Goal: Task Accomplishment & Management: Manage account settings

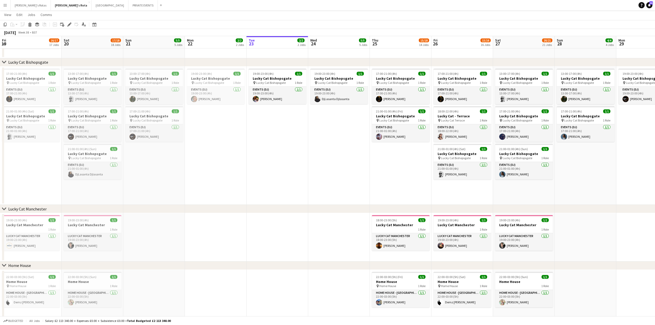
scroll to position [0, 154]
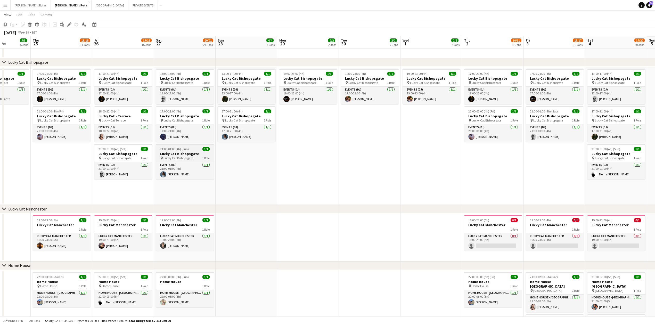
drag, startPoint x: 0, startPoint y: 160, endPoint x: 142, endPoint y: 159, distance: 141.6
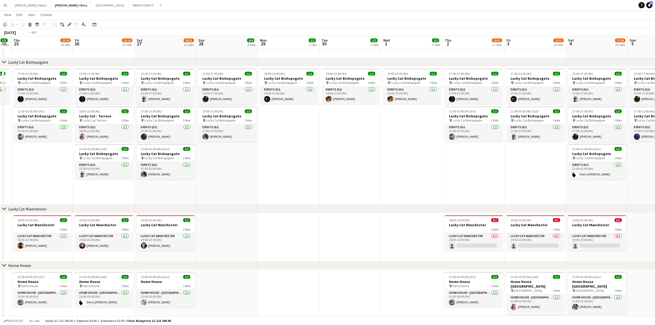
drag, startPoint x: 426, startPoint y: 165, endPoint x: 160, endPoint y: 160, distance: 265.7
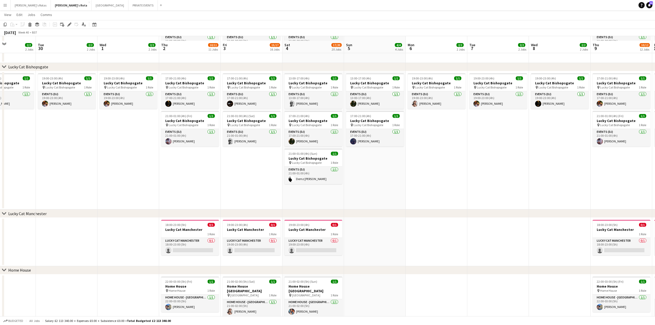
scroll to position [346, 0]
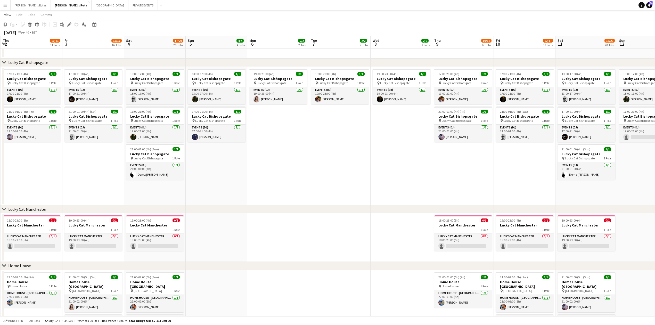
drag, startPoint x: 453, startPoint y: 158, endPoint x: 264, endPoint y: 166, distance: 188.7
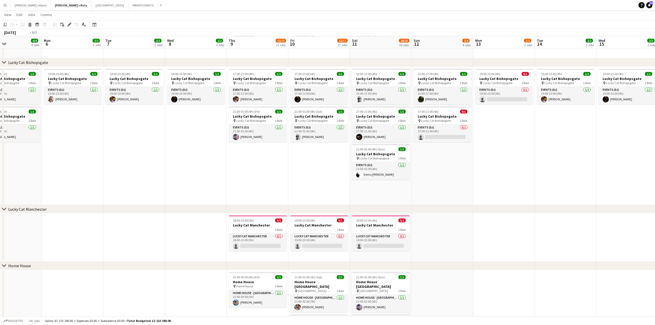
drag, startPoint x: 382, startPoint y: 172, endPoint x: 467, endPoint y: 170, distance: 85.1
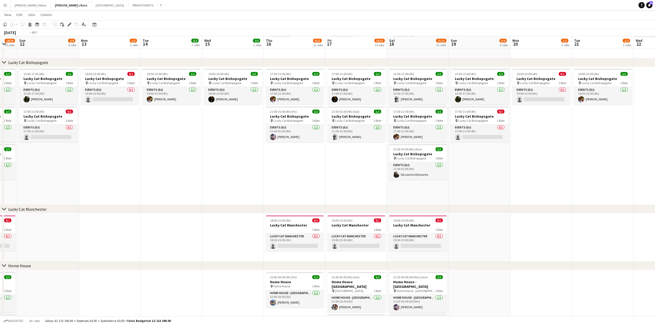
scroll to position [0, 162]
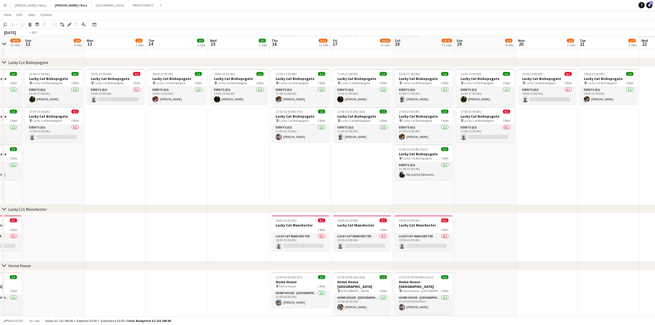
drag, startPoint x: 321, startPoint y: 172, endPoint x: 176, endPoint y: 174, distance: 144.5
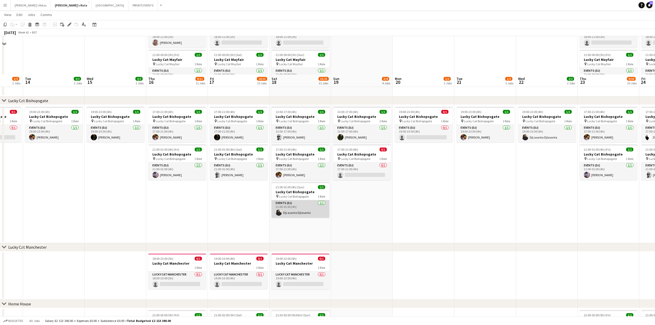
scroll to position [384, 0]
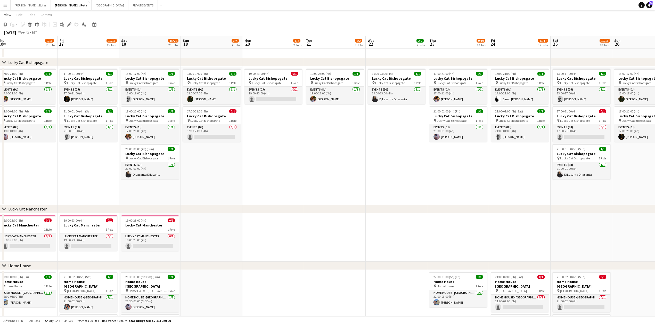
drag, startPoint x: 395, startPoint y: 173, endPoint x: 209, endPoint y: 181, distance: 186.4
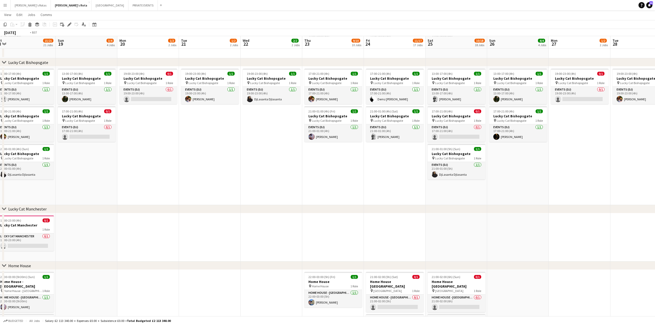
drag, startPoint x: 322, startPoint y: 187, endPoint x: 128, endPoint y: 187, distance: 193.7
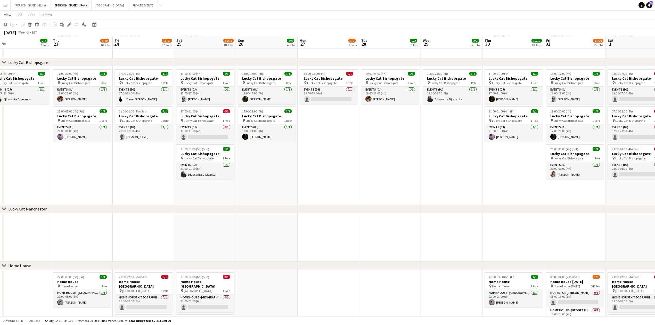
drag, startPoint x: 237, startPoint y: 197, endPoint x: 130, endPoint y: 194, distance: 106.3
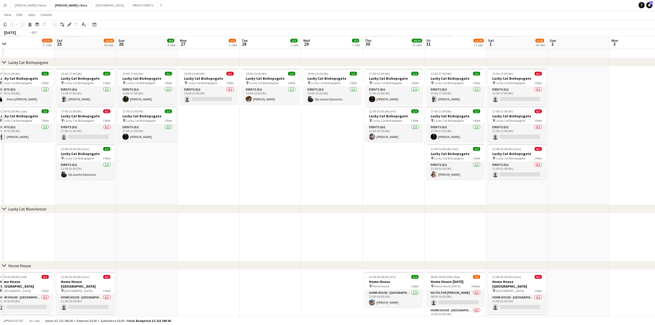
drag, startPoint x: 366, startPoint y: 184, endPoint x: 74, endPoint y: 186, distance: 292.0
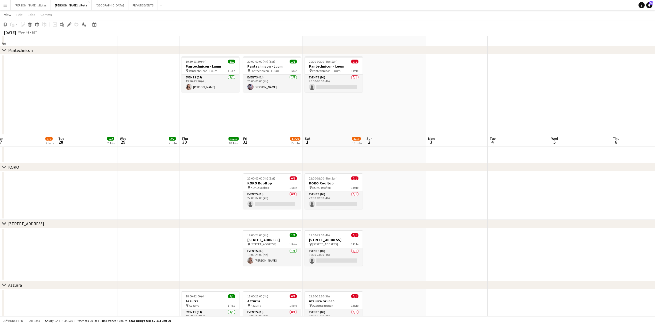
scroll to position [591, 0]
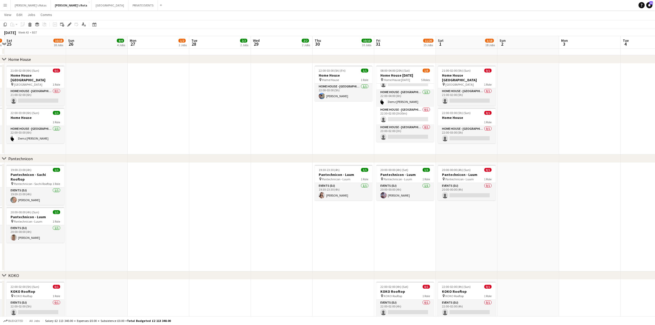
drag, startPoint x: 354, startPoint y: 232, endPoint x: 357, endPoint y: 232, distance: 3.6
click at [357, 232] on app-calendar-viewport "Thu 23 9/10 10 Jobs Fri 24 11/17 17 Jobs Sat 25 10/18 18 Jobs Sun 26 4/4 4 Jobs…" at bounding box center [327, 252] width 655 height 1646
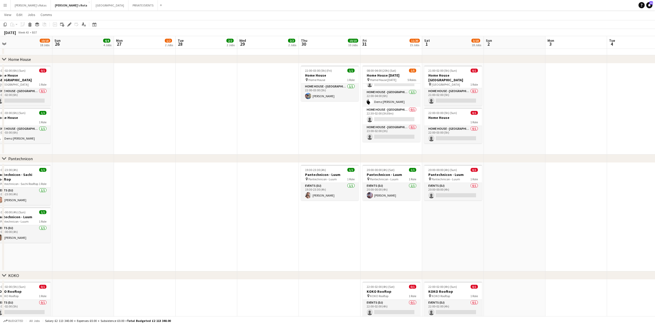
drag, startPoint x: 259, startPoint y: 220, endPoint x: 404, endPoint y: 223, distance: 145.5
click at [429, 228] on app-calendar-viewport "Thu 23 9/10 10 Jobs Fri 24 11/17 17 Jobs Sat 25 10/18 18 Jobs Sun 26 4/4 4 Jobs…" at bounding box center [327, 252] width 655 height 1646
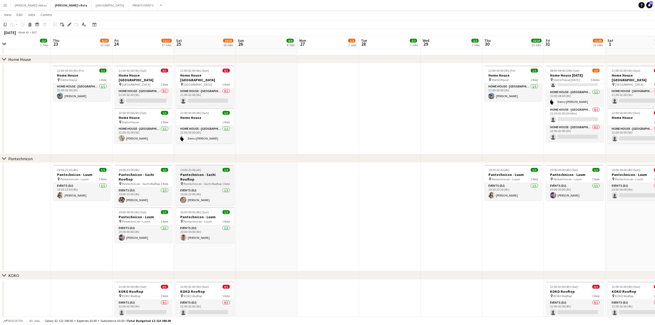
drag, startPoint x: 143, startPoint y: 171, endPoint x: 193, endPoint y: 178, distance: 50.8
click at [145, 173] on app-calendar-viewport "Mon 20 1/2 2 Jobs Tue 21 1/2 2 Jobs Wed 22 2/2 2 Jobs Thu 23 9/10 10 Jobs Fri 2…" at bounding box center [327, 252] width 655 height 1646
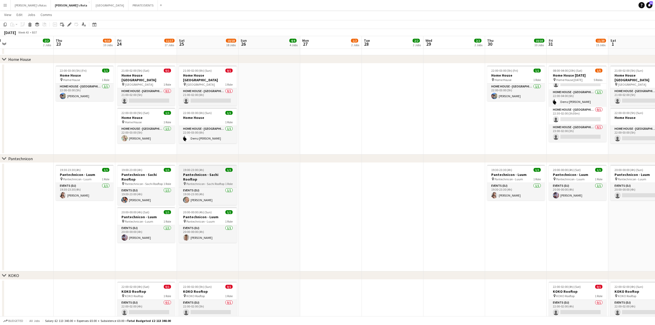
drag, startPoint x: 211, startPoint y: 174, endPoint x: 203, endPoint y: 181, distance: 9.7
click at [206, 178] on app-calendar-viewport "Mon 20 1/2 2 Jobs Tue 21 1/2 2 Jobs Wed 22 2/2 2 Jobs Thu 23 9/10 10 Jobs Fri 2…" at bounding box center [327, 252] width 655 height 1646
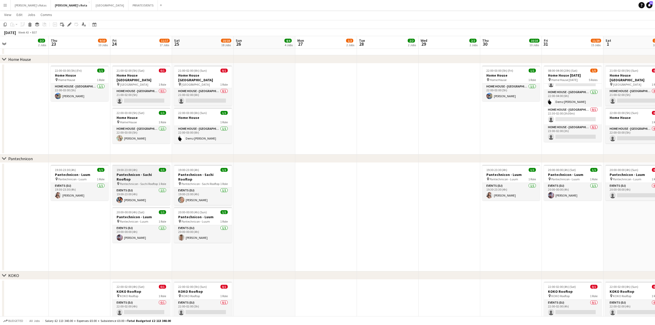
click at [137, 175] on h3 "Pantechnicon - Sachi Rooftop" at bounding box center [141, 176] width 58 height 9
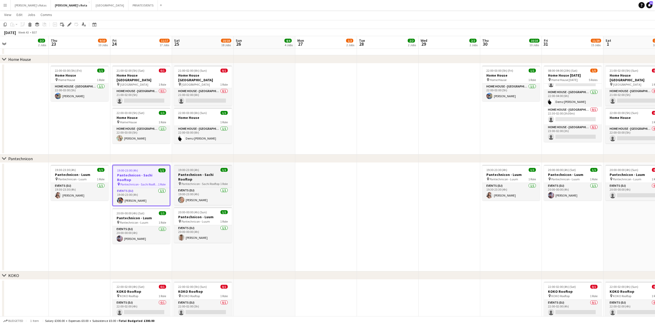
click at [195, 172] on h3 "Pantechnicon - Sachi Rooftop" at bounding box center [203, 176] width 58 height 9
click at [582, 230] on app-date-cell "20:00-00:00 (4h) (Sat) 1/1 Pantechnicon - Luum pin Pantechnicon - Luum 1 Role E…" at bounding box center [573, 217] width 62 height 109
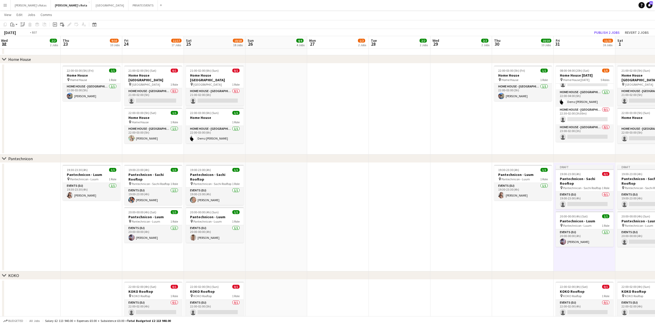
drag, startPoint x: 64, startPoint y: 222, endPoint x: 378, endPoint y: 234, distance: 314.1
click at [450, 246] on app-calendar-viewport "Mon 20 1/2 2 Jobs Tue 21 1/2 2 Jobs Wed 22 2/2 2 Jobs Thu 23 9/10 10 Jobs Fri 2…" at bounding box center [327, 252] width 655 height 1646
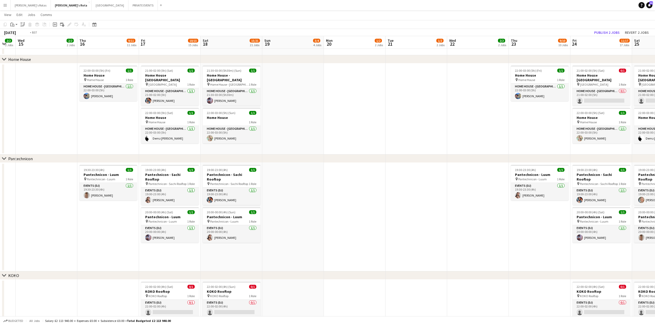
drag, startPoint x: 271, startPoint y: 225, endPoint x: 432, endPoint y: 232, distance: 161.9
click at [477, 235] on app-calendar-viewport "Mon 13 1/2 2 Jobs Tue 14 2/2 2 Jobs Wed 15 2/2 2 Jobs Thu 16 9/11 11 Jobs Fri 1…" at bounding box center [327, 252] width 655 height 1646
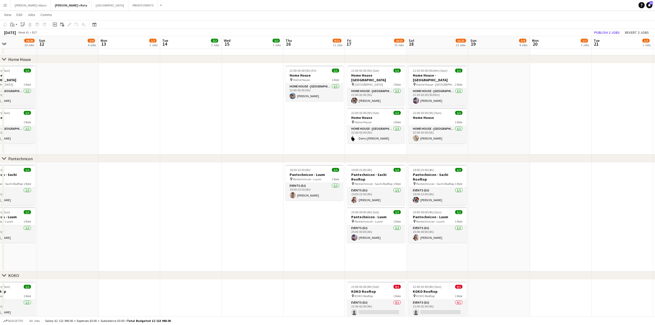
drag, startPoint x: 191, startPoint y: 235, endPoint x: 387, endPoint y: 238, distance: 195.8
click at [477, 242] on app-calendar-viewport "Thu 9 10/12 12 Jobs Fri 10 12/17 17 Jobs Sat 11 18/20 20 Jobs Sun 12 2/4 4 Jobs…" at bounding box center [327, 252] width 655 height 1646
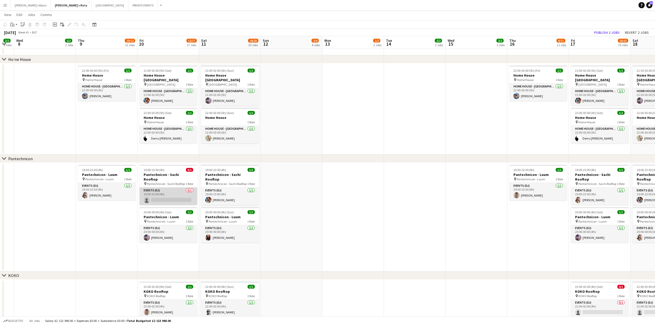
click at [154, 189] on app-card-role "Events (DJ) 0/1 19:00-23:00 (4h) single-neutral-actions" at bounding box center [169, 197] width 58 height 18
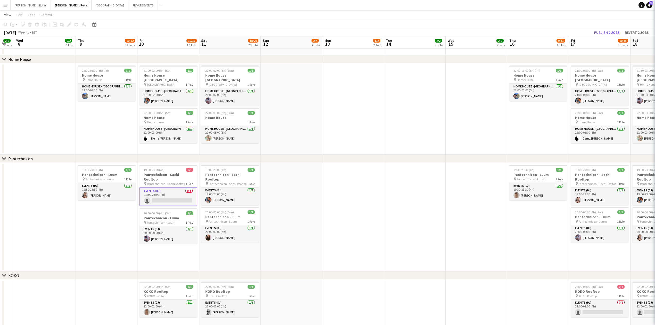
scroll to position [0, 170]
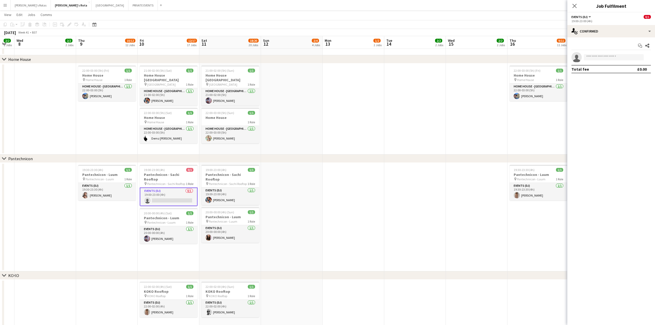
click at [591, 62] on app-invite-slot "single-neutral-actions" at bounding box center [611, 57] width 88 height 10
click at [591, 58] on input at bounding box center [614, 57] width 60 height 6
type input "*"
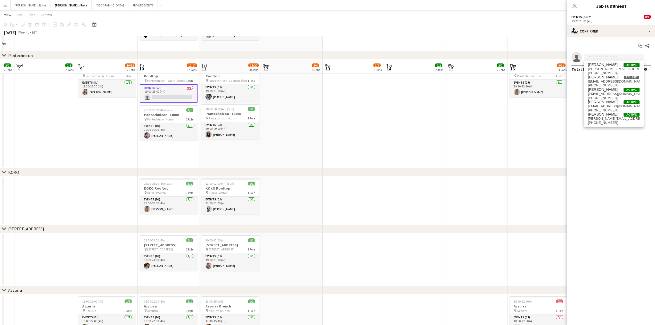
scroll to position [797, 0]
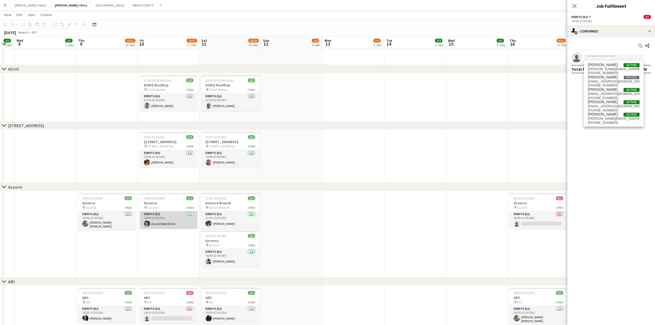
click at [161, 221] on app-card-role "Events (DJ) [DATE] 18:00-22:00 (4h) [PERSON_NAME]" at bounding box center [169, 220] width 58 height 18
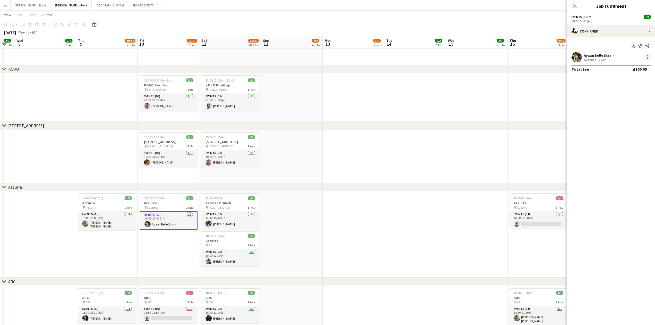
click at [650, 56] on div at bounding box center [648, 57] width 6 height 6
click at [631, 116] on span "Remove" at bounding box center [631, 116] width 32 height 5
click at [574, 7] on icon at bounding box center [574, 5] width 5 height 5
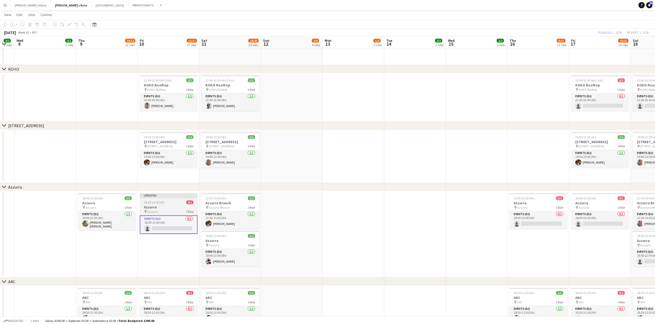
click at [184, 203] on div "18:00-22:00 (4h) 0/1" at bounding box center [169, 202] width 58 height 4
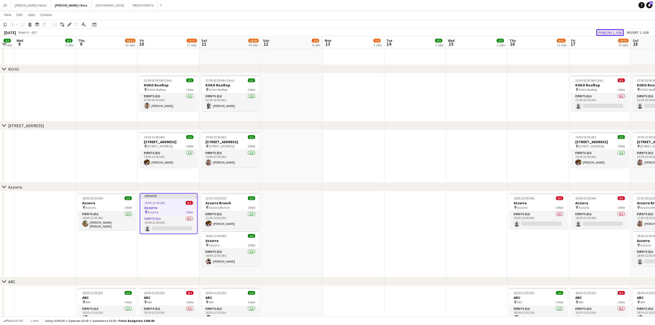
click at [609, 32] on button "Publish 1 job" at bounding box center [610, 32] width 28 height 7
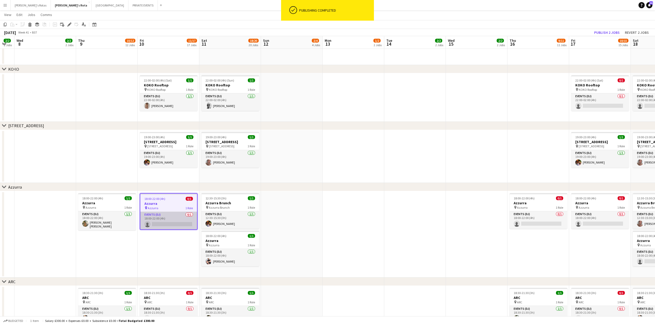
click at [163, 222] on app-card-role "Events (DJ) 0/1 18:00-22:00 (4h) single-neutral-actions" at bounding box center [168, 221] width 57 height 18
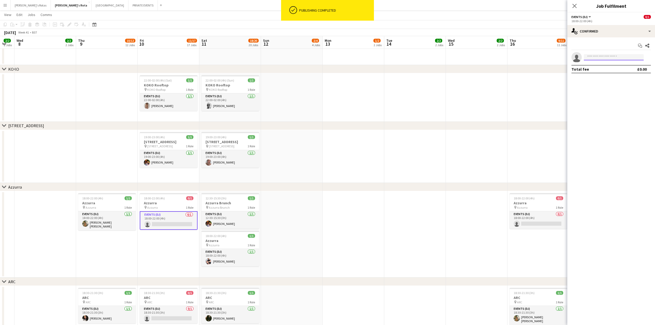
click at [605, 55] on input at bounding box center [614, 57] width 60 height 6
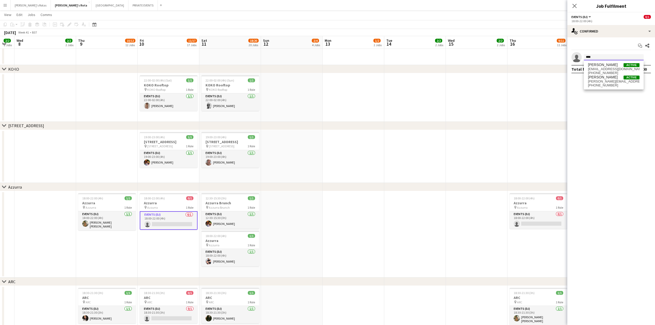
type input "****"
click at [598, 69] on span "[EMAIL_ADDRESS][DOMAIN_NAME]" at bounding box center [614, 69] width 52 height 4
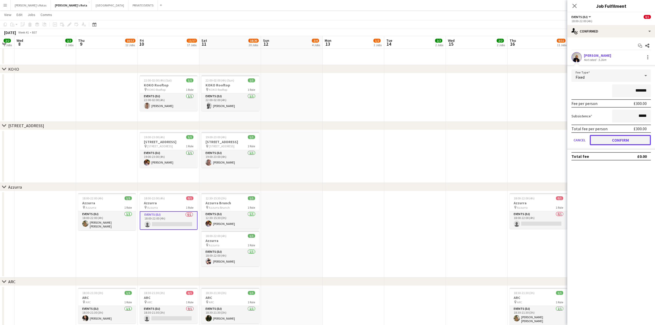
click at [616, 137] on button "Confirm" at bounding box center [620, 140] width 61 height 10
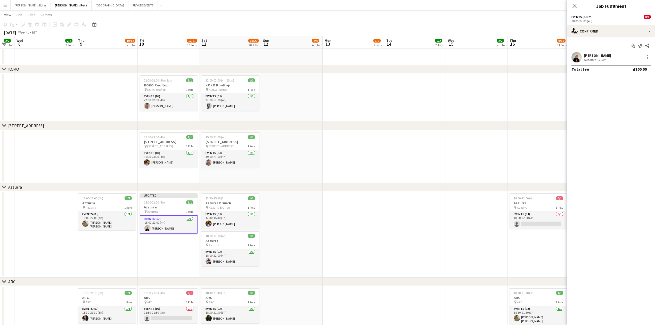
click at [174, 226] on app-card-role "Events (DJ) [DATE] 18:00-22:00 (4h) [PERSON_NAME]" at bounding box center [169, 224] width 58 height 19
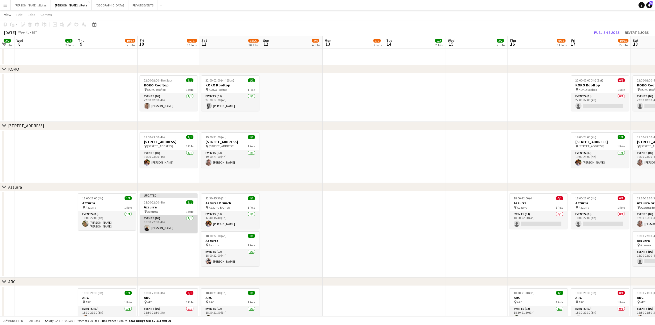
click at [173, 226] on app-card-role "Events (DJ) [DATE] 18:00-22:00 (4h) [PERSON_NAME]" at bounding box center [169, 224] width 58 height 18
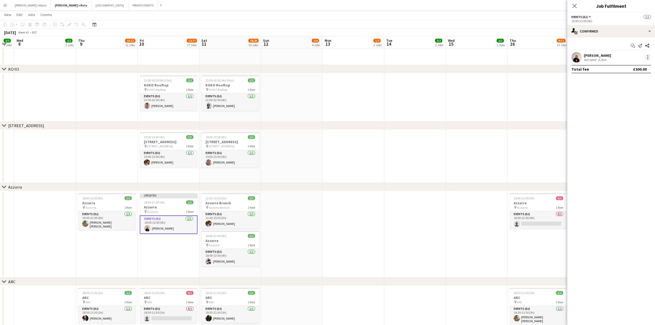
click at [647, 59] on div at bounding box center [647, 58] width 1 height 1
click at [617, 112] on div "Edit fee Switch crew Send notification Start chat Remove Set as supervisor" at bounding box center [631, 98] width 40 height 74
drag, startPoint x: 648, startPoint y: 54, endPoint x: 648, endPoint y: 57, distance: 2.8
click at [648, 55] on div at bounding box center [648, 57] width 6 height 6
drag, startPoint x: 628, startPoint y: 112, endPoint x: 611, endPoint y: 62, distance: 52.5
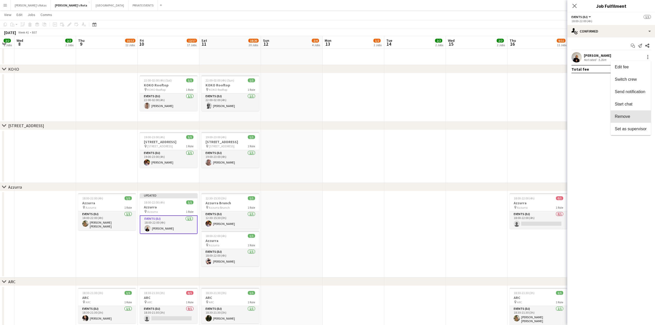
click at [628, 110] on div "Edit fee Switch crew Send notification Start chat Remove Set as supervisor" at bounding box center [631, 98] width 40 height 74
click at [646, 58] on div at bounding box center [648, 57] width 6 height 6
click at [626, 118] on span "Remove" at bounding box center [622, 116] width 15 height 4
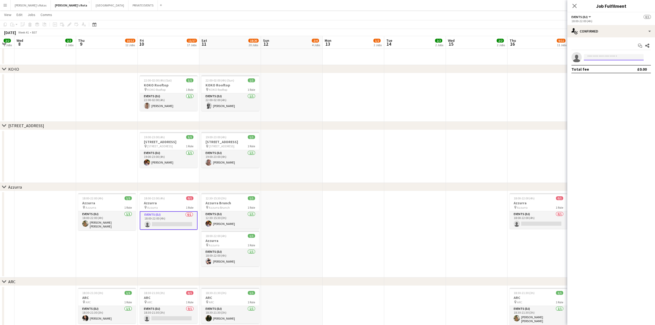
click at [600, 55] on input at bounding box center [614, 57] width 60 height 6
type input "****"
click at [603, 69] on span "[EMAIL_ADDRESS][DOMAIN_NAME]" at bounding box center [614, 69] width 52 height 4
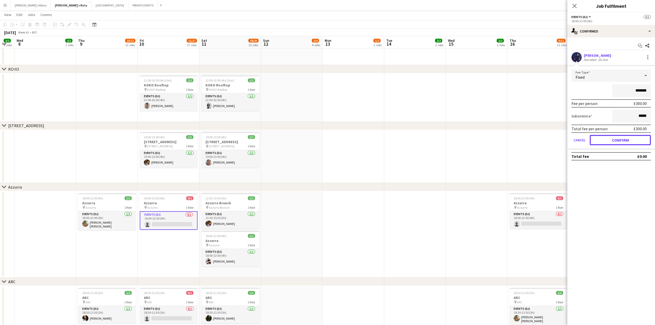
drag, startPoint x: 621, startPoint y: 142, endPoint x: 614, endPoint y: 127, distance: 16.0
click at [621, 142] on button "Confirm" at bounding box center [620, 140] width 61 height 10
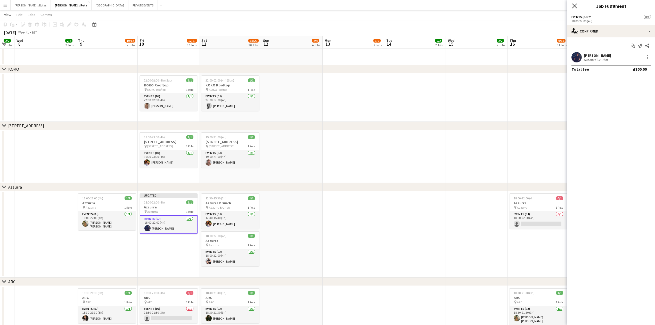
click at [573, 6] on icon "Close pop-in" at bounding box center [574, 5] width 5 height 5
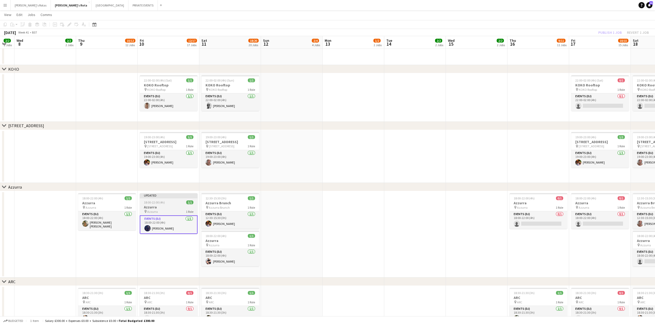
click at [165, 208] on h3 "Azzurra" at bounding box center [169, 207] width 58 height 5
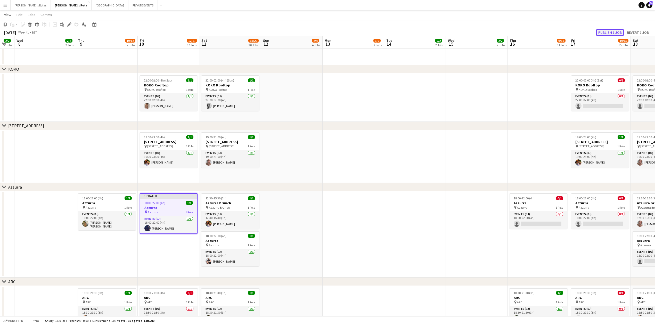
click at [605, 32] on button "Publish 1 job" at bounding box center [610, 32] width 28 height 7
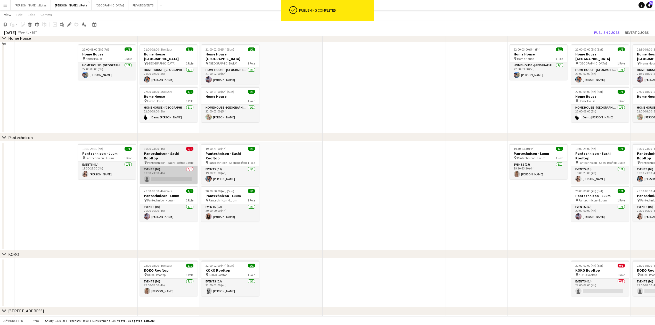
scroll to position [591, 0]
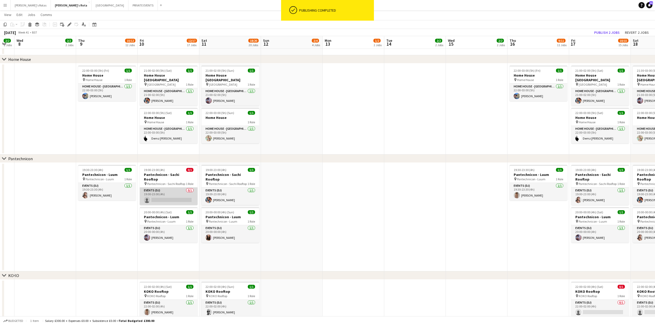
click at [144, 188] on app-card-role "Events (DJ) 0/1 19:00-23:00 (4h) single-neutral-actions" at bounding box center [169, 197] width 58 height 18
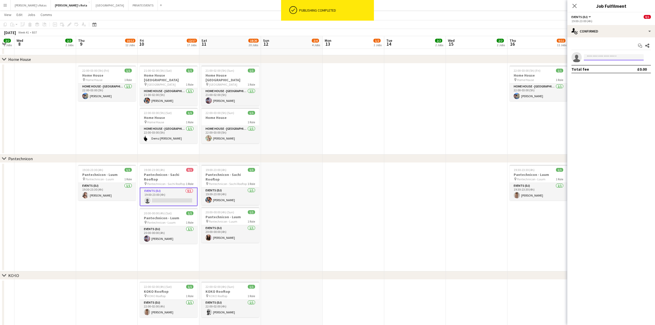
click at [598, 57] on input at bounding box center [614, 57] width 60 height 6
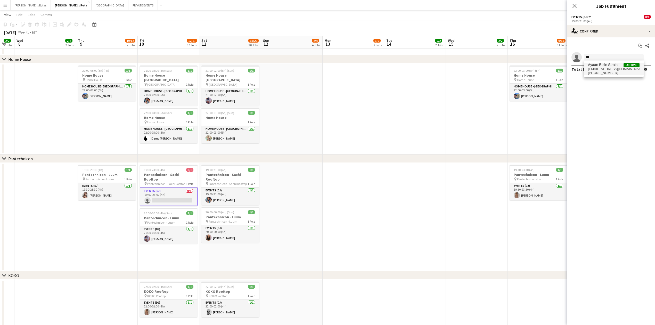
type input "***"
click at [595, 72] on span "[PHONE_NUMBER]" at bounding box center [614, 73] width 52 height 4
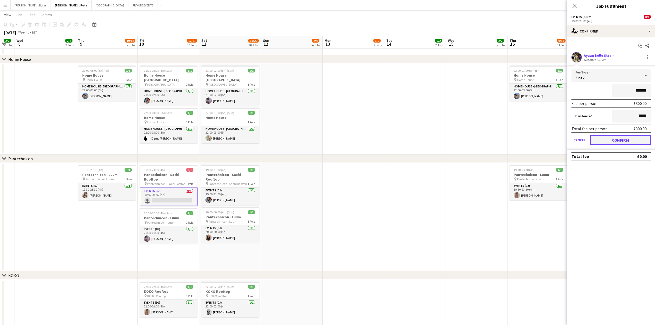
click at [619, 139] on button "Confirm" at bounding box center [620, 140] width 61 height 10
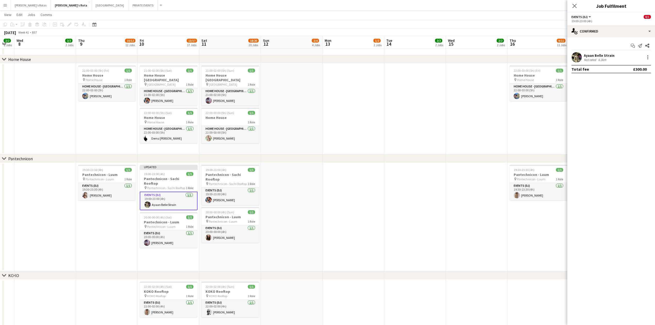
click at [574, 2] on div "Close pop-in" at bounding box center [574, 6] width 14 height 12
click at [170, 173] on div "19:00-23:00 (4h) 1/1" at bounding box center [169, 174] width 58 height 4
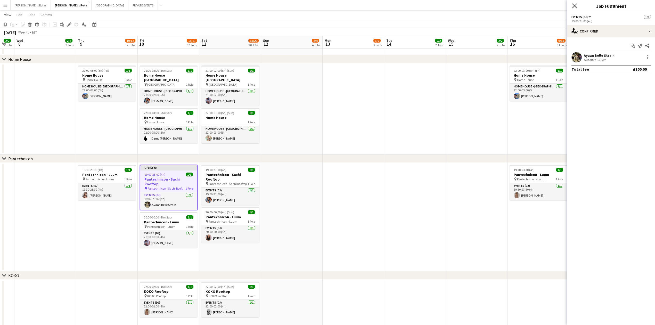
drag, startPoint x: 573, startPoint y: 6, endPoint x: 445, endPoint y: 66, distance: 141.3
click at [573, 6] on icon "Close pop-in" at bounding box center [575, 6] width 4 height 4
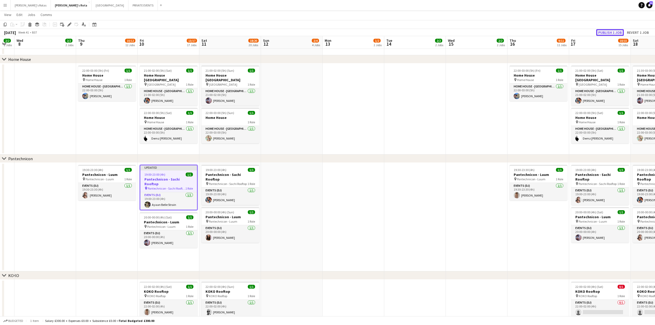
click at [601, 33] on button "Publish 1 job" at bounding box center [610, 32] width 28 height 7
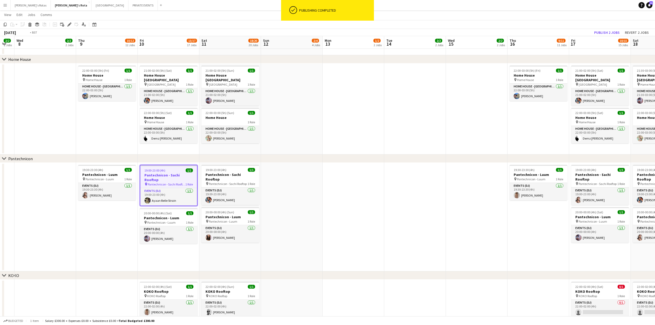
drag, startPoint x: 369, startPoint y: 207, endPoint x: 652, endPoint y: 205, distance: 283.5
click at [655, 205] on html "ok-circled Publishing completed Menu Boards Boards Boards All jobs Status Workf…" at bounding box center [327, 246] width 655 height 1675
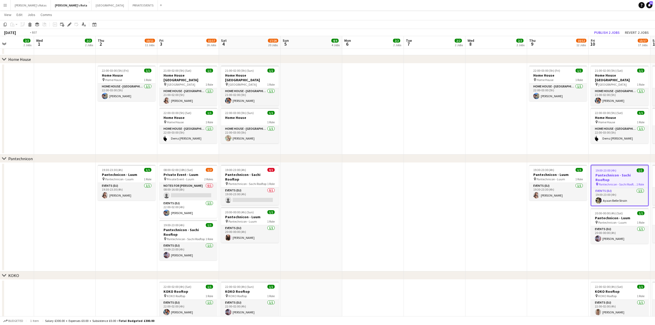
drag, startPoint x: 238, startPoint y: 235, endPoint x: 522, endPoint y: 214, distance: 285.5
click at [549, 218] on app-calendar-viewport "Mon 29 2/2 2 Jobs Tue 30 2/2 2 Jobs Wed 1 2/2 2 Jobs Thu 2 10/11 11 Jobs Fri 3 …" at bounding box center [327, 252] width 655 height 1646
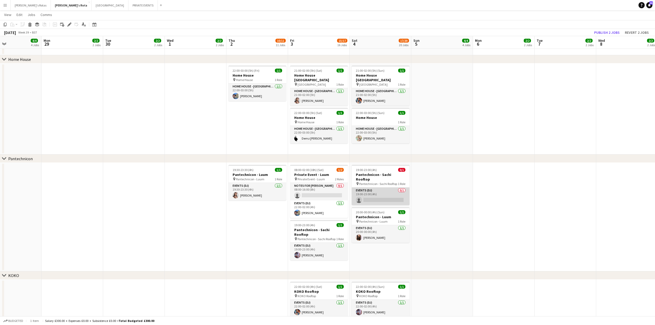
click at [378, 190] on app-card-role "Events (DJ) 0/1 19:00-23:00 (4h) single-neutral-actions" at bounding box center [381, 197] width 58 height 18
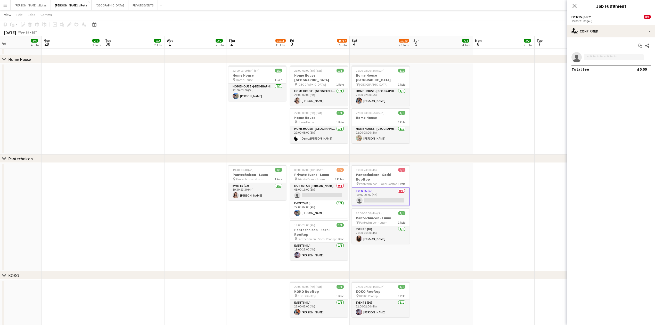
click at [600, 56] on input at bounding box center [614, 57] width 60 height 6
type input "***"
click at [444, 175] on app-date-cell at bounding box center [442, 217] width 62 height 109
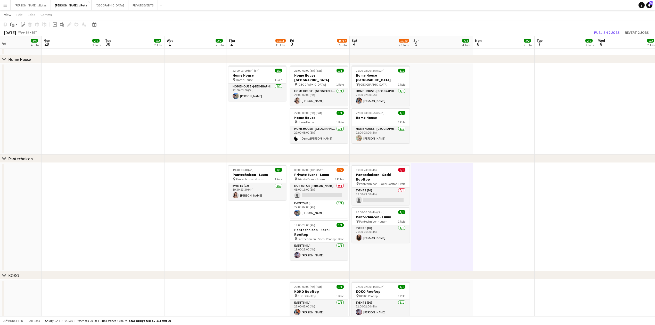
scroll to position [0, 0]
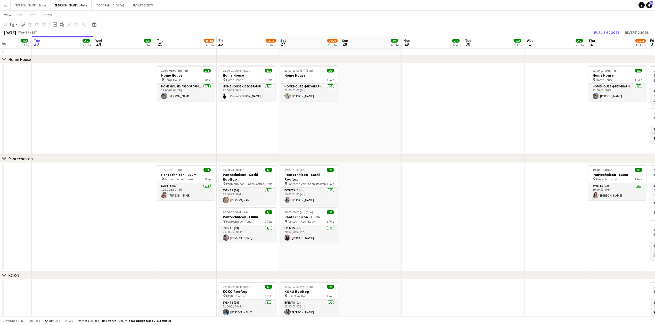
drag, startPoint x: 192, startPoint y: 183, endPoint x: 438, endPoint y: 177, distance: 245.6
click at [507, 174] on app-calendar-viewport "Sat 20 17/18 18 Jobs Sun 21 5/5 5 Jobs Mon 22 2/2 2 Jobs Tue 23 2/2 2 Jobs Wed …" at bounding box center [327, 252] width 655 height 1646
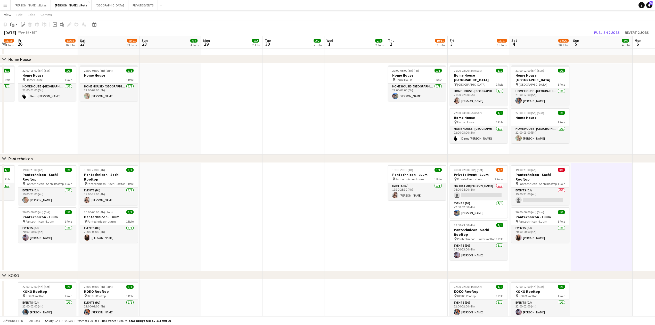
drag, startPoint x: 434, startPoint y: 178, endPoint x: 247, endPoint y: 168, distance: 187.5
click at [245, 168] on app-calendar-viewport "Tue 23 2/2 2 Jobs Wed 24 5/5 5 Jobs Thu 25 15/18 14 Jobs Fri 26 15/16 16 Jobs S…" at bounding box center [327, 252] width 655 height 1646
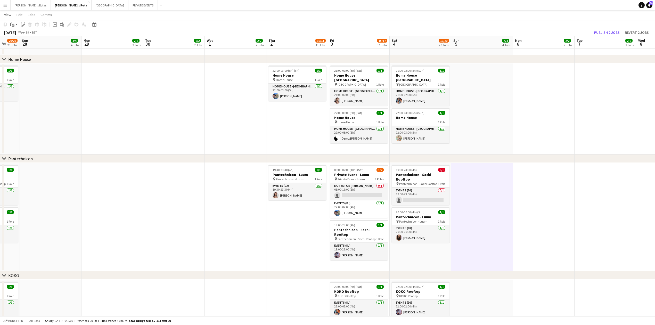
scroll to position [0, 193]
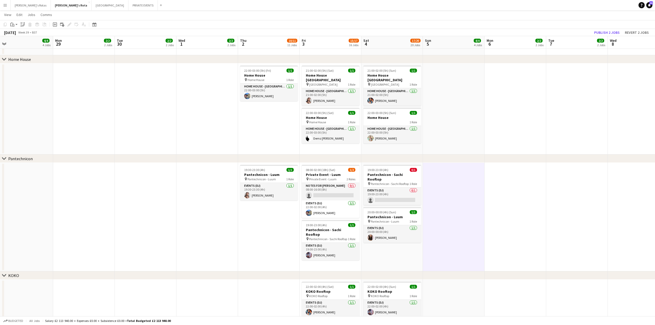
drag, startPoint x: 176, startPoint y: 186, endPoint x: 148, endPoint y: 186, distance: 28.9
click at [148, 186] on app-calendar-viewport "Thu 25 15/18 14 Jobs Fri 26 15/16 16 Jobs Sat 27 20/21 21 Jobs Sun 28 4/4 4 Job…" at bounding box center [327, 252] width 655 height 1646
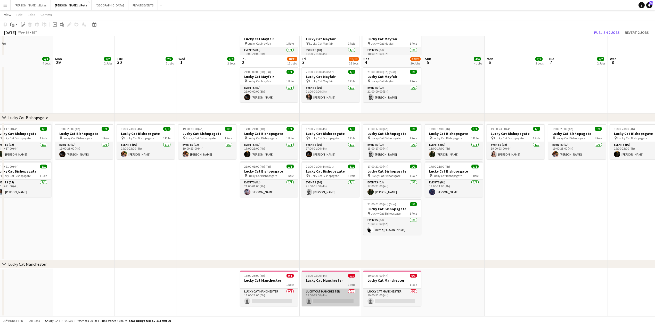
scroll to position [316, 0]
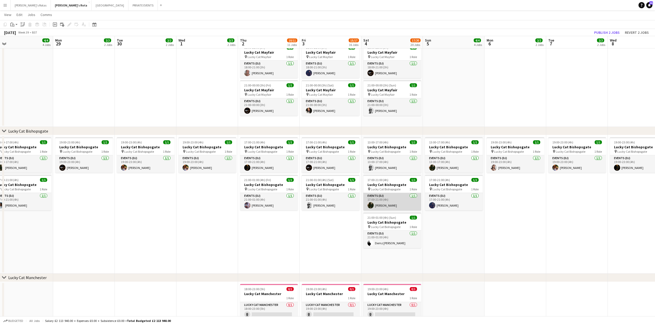
click at [393, 203] on app-card-role "Events (DJ) [DATE] 17:00-21:00 (4h) [PERSON_NAME]" at bounding box center [392, 202] width 58 height 18
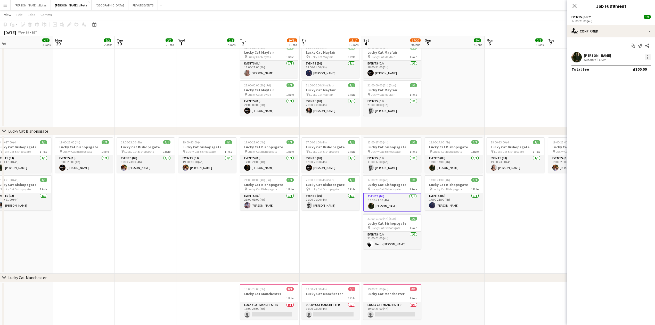
click at [649, 55] on div at bounding box center [648, 57] width 6 height 6
drag, startPoint x: 636, startPoint y: 119, endPoint x: 618, endPoint y: 97, distance: 27.8
click at [636, 118] on span "Remove" at bounding box center [631, 116] width 32 height 5
click at [575, 6] on icon "Close pop-in" at bounding box center [574, 5] width 5 height 5
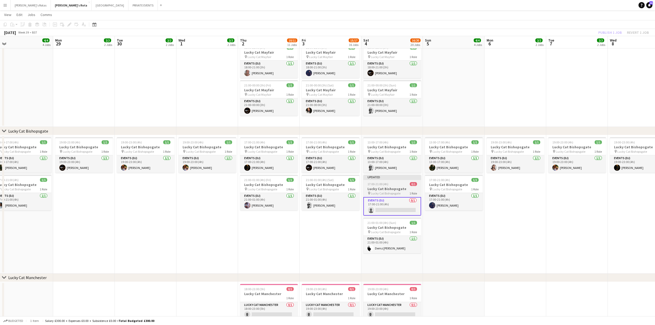
click at [395, 190] on h3 "Lucky Cat Bishopsgate" at bounding box center [392, 188] width 58 height 5
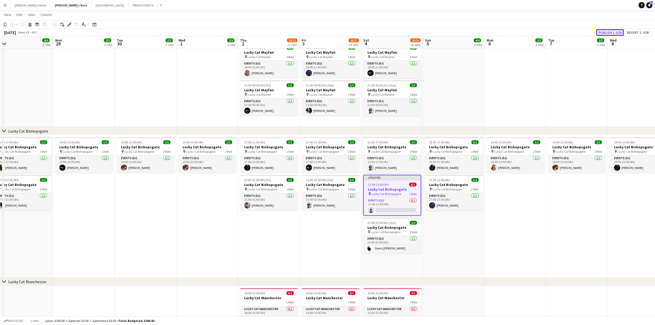
click at [610, 32] on button "Publish 1 job" at bounding box center [610, 32] width 28 height 7
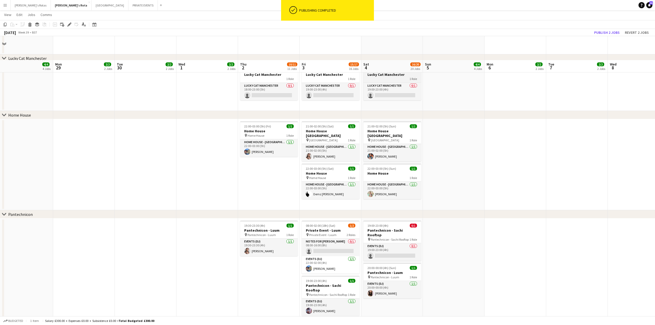
scroll to position [591, 0]
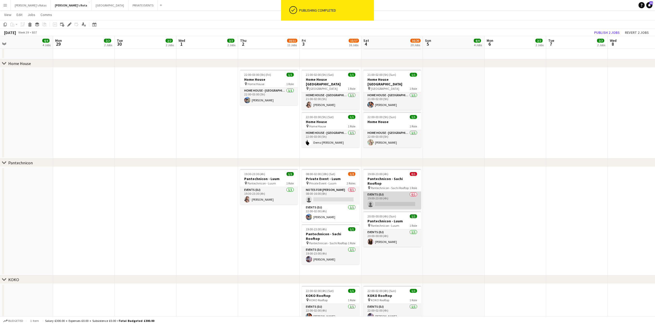
click at [382, 197] on app-card-role "Events (DJ) 0/1 19:00-23:00 (4h) single-neutral-actions" at bounding box center [392, 201] width 58 height 18
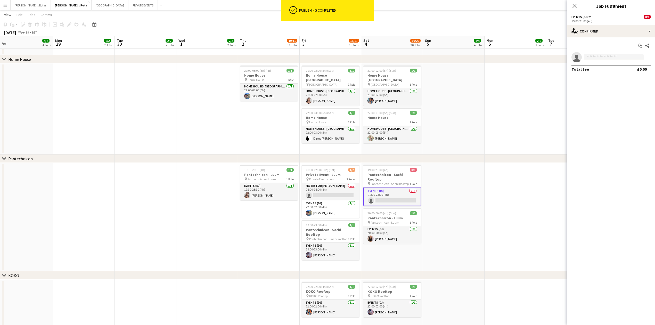
click at [592, 57] on input at bounding box center [614, 57] width 60 height 6
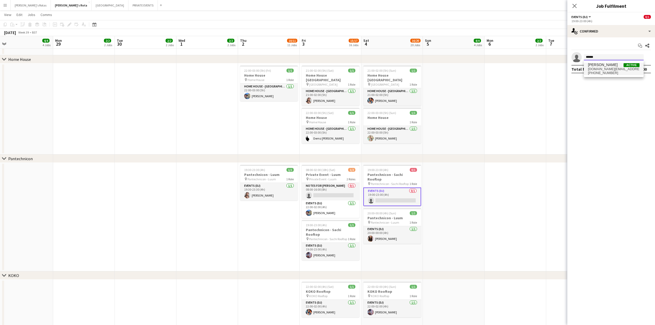
type input "******"
click at [598, 64] on span "[PERSON_NAME]" at bounding box center [603, 65] width 30 height 4
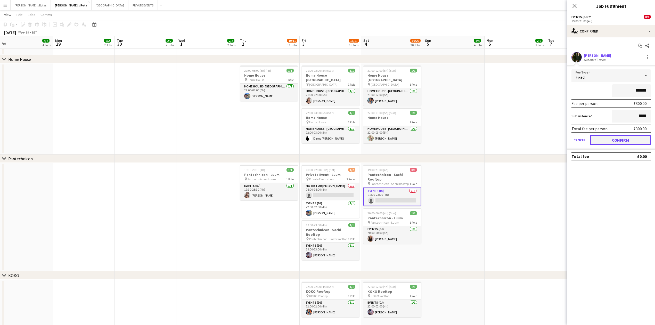
click at [620, 144] on button "Confirm" at bounding box center [620, 140] width 61 height 10
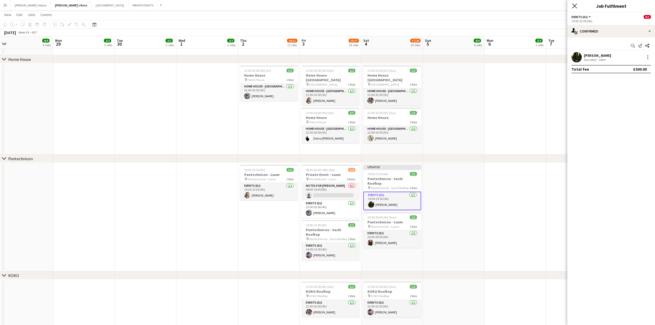
click at [575, 4] on div "Close pop-in" at bounding box center [574, 6] width 14 height 12
click at [575, 5] on icon at bounding box center [574, 5] width 5 height 5
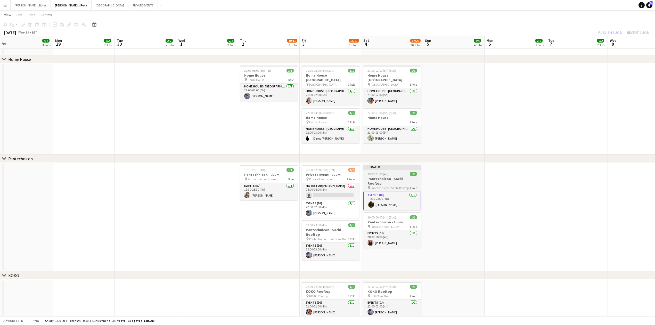
drag, startPoint x: 386, startPoint y: 177, endPoint x: 396, endPoint y: 168, distance: 13.5
click at [387, 177] on h3 "Pantechnicon - Sachi Rooftop" at bounding box center [392, 180] width 58 height 9
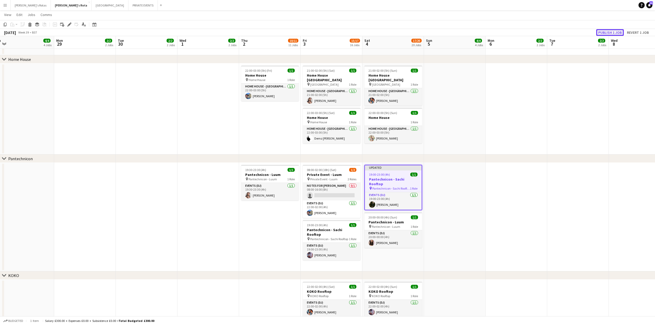
click at [606, 33] on button "Publish 1 job" at bounding box center [610, 32] width 28 height 7
click at [197, 138] on app-date-cell at bounding box center [208, 108] width 62 height 91
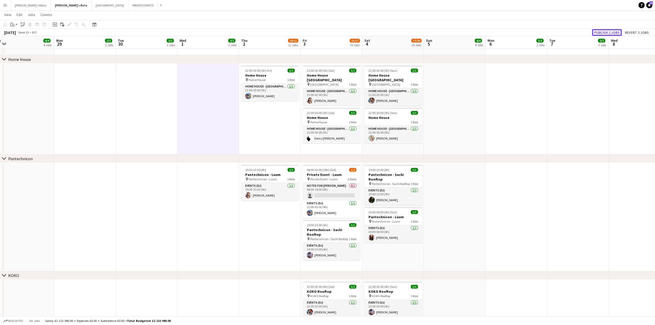
drag, startPoint x: 601, startPoint y: 31, endPoint x: 571, endPoint y: 39, distance: 31.4
click at [601, 30] on button "Publish 2 jobs" at bounding box center [607, 32] width 30 height 7
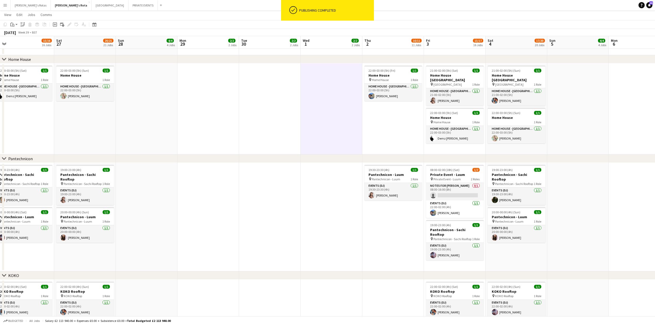
drag, startPoint x: 180, startPoint y: 211, endPoint x: 452, endPoint y: 214, distance: 272.4
click at [465, 215] on app-calendar-viewport "Tue 23 2/2 2 Jobs Wed 24 5/5 5 Jobs Thu 25 15/18 14 Jobs Fri 26 15/16 16 Jobs S…" at bounding box center [327, 252] width 655 height 1646
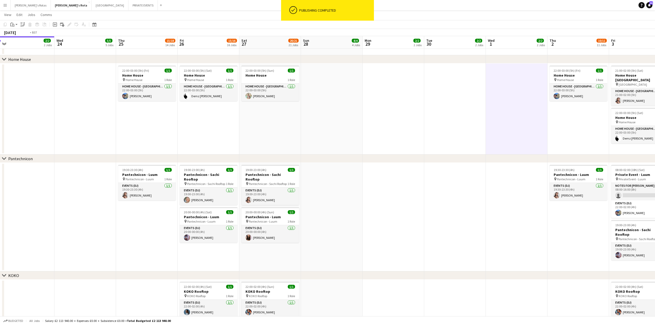
click at [495, 215] on app-calendar-viewport "Sun 21 5/5 5 Jobs Mon 22 2/2 2 Jobs Tue 23 2/2 2 Jobs Wed 24 5/5 5 Jobs Thu 25 …" at bounding box center [327, 252] width 655 height 1646
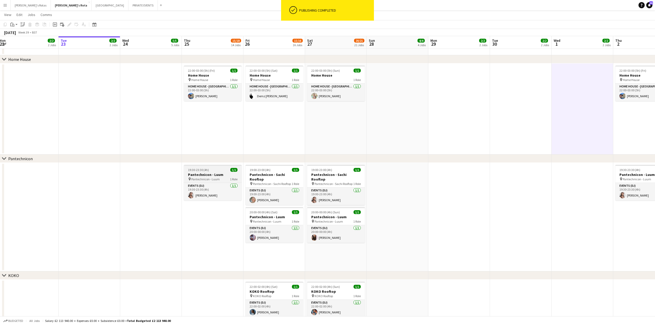
drag, startPoint x: 205, startPoint y: 211, endPoint x: 38, endPoint y: 167, distance: 172.2
click at [14, 199] on app-calendar-viewport "Sat 20 17/18 18 Jobs Sun 21 5/5 5 Jobs Mon 22 2/2 2 Jobs Tue 23 2/2 2 Jobs Wed …" at bounding box center [327, 252] width 655 height 1646
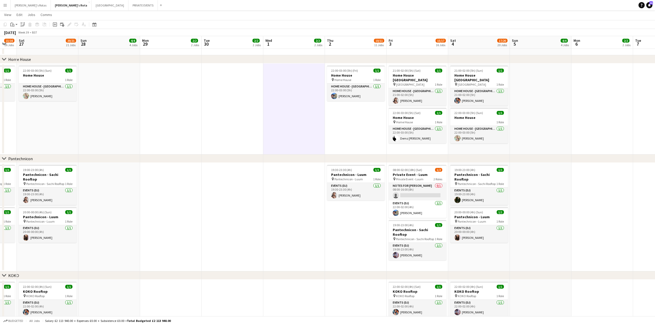
drag, startPoint x: 356, startPoint y: 129, endPoint x: 3, endPoint y: 152, distance: 354.1
click at [0, 152] on app-calendar-viewport "Mon 22 2/2 2 Jobs Tue 23 2/2 2 Jobs Wed 24 5/5 5 Jobs Thu 25 15/18 14 Jobs Fri …" at bounding box center [327, 252] width 655 height 1646
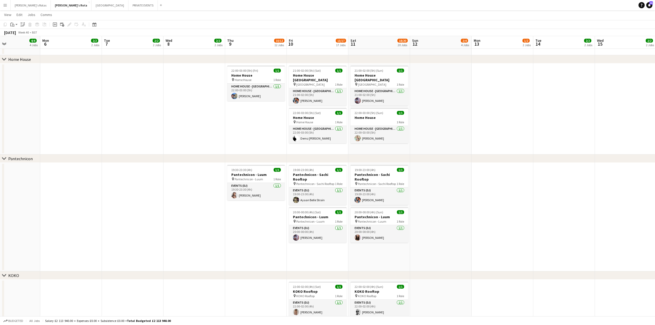
drag, startPoint x: 204, startPoint y: 147, endPoint x: 360, endPoint y: 142, distance: 156.4
click at [16, 172] on app-calendar-viewport "Wed 1 2/2 2 Jobs Thu 2 10/11 11 Jobs Fri 3 15/17 16 Jobs Sat 4 17/20 20 Jobs Su…" at bounding box center [327, 252] width 655 height 1646
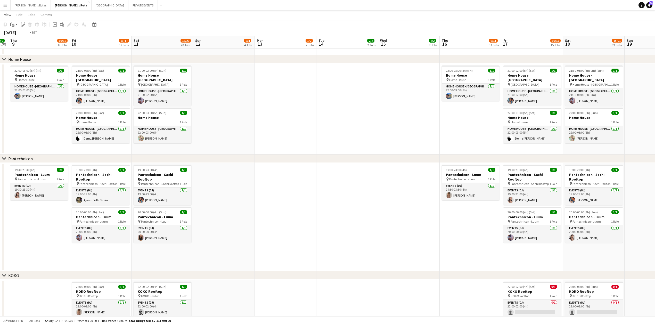
drag, startPoint x: 486, startPoint y: 123, endPoint x: 111, endPoint y: 173, distance: 378.1
click at [63, 174] on app-calendar-viewport "Mon 6 2/2 2 Jobs Tue 7 2/2 2 Jobs Wed 8 2/2 2 Jobs Thu 9 10/12 12 Jobs Fri 10 1…" at bounding box center [327, 252] width 655 height 1646
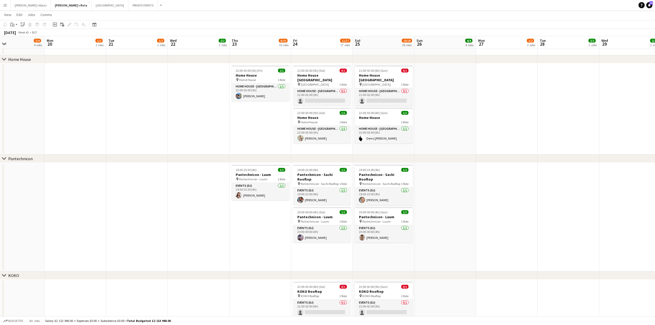
drag, startPoint x: 446, startPoint y: 142, endPoint x: 52, endPoint y: 193, distance: 397.6
click at [51, 193] on app-calendar-viewport "Fri 17 10/15 15 Jobs Sat 18 15/21 21 Jobs Sun 19 3/4 4 Jobs Mon 20 1/2 2 Jobs T…" at bounding box center [327, 252] width 655 height 1646
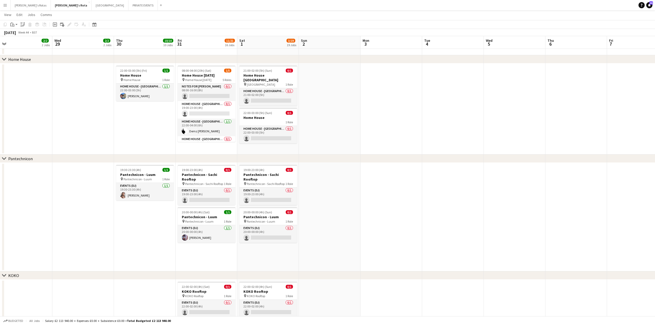
scroll to position [0, 201]
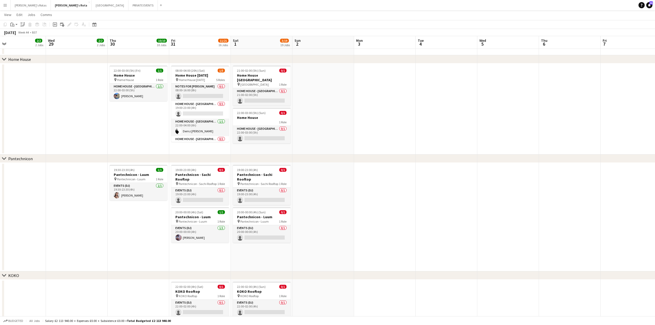
drag, startPoint x: 554, startPoint y: 167, endPoint x: 147, endPoint y: 193, distance: 408.6
click at [147, 193] on app-calendar-viewport "Sat 25 10/18 18 Jobs Sun 26 4/4 4 Jobs Mon 27 1/2 2 Jobs Tue 28 2/2 2 Jobs Wed …" at bounding box center [327, 252] width 655 height 1646
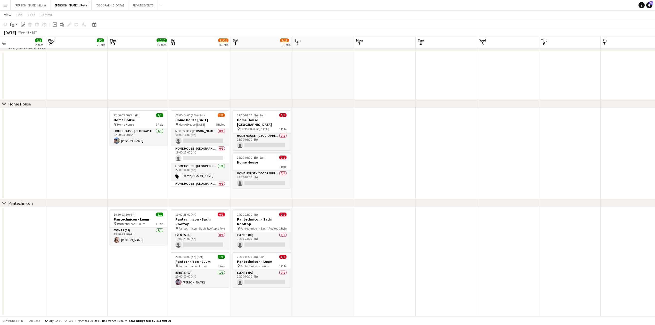
scroll to position [487, 0]
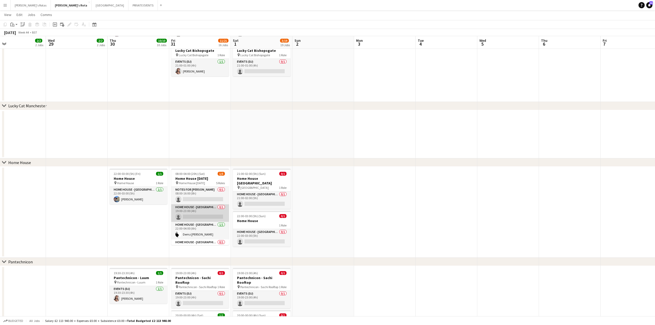
click at [194, 213] on app-card-role "HOME HOUSE - MARYLEBONE 0/1 19:00-23:00 (4h) single-neutral-actions" at bounding box center [200, 213] width 58 height 18
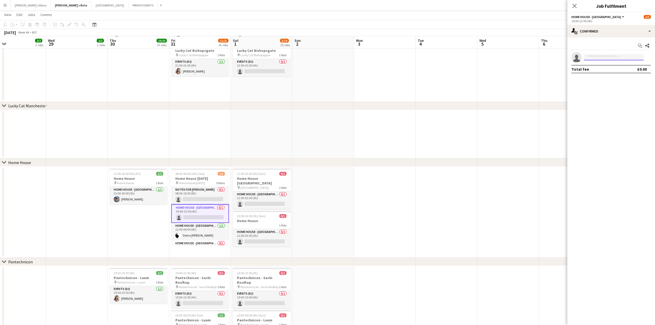
click at [602, 56] on input at bounding box center [614, 57] width 60 height 6
type input "******"
click at [573, 5] on icon "Close pop-in" at bounding box center [574, 5] width 5 height 5
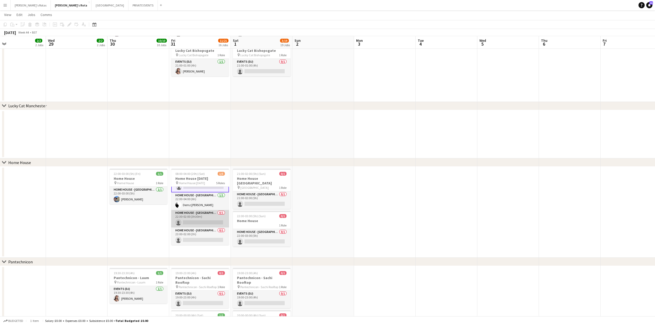
click at [197, 221] on app-card-role "HOME HOUSE - MARYLEBONE 0/1 22:30-02:00 (3h30m) single-neutral-actions" at bounding box center [200, 219] width 58 height 18
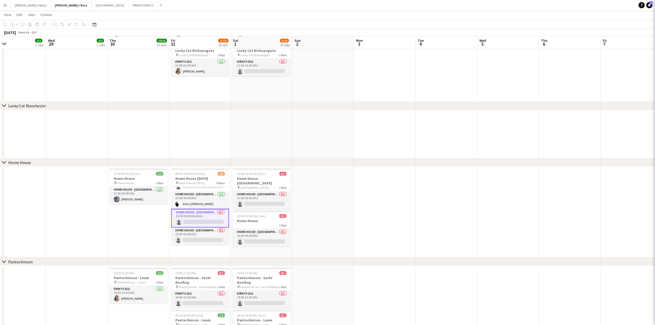
scroll to position [30, 0]
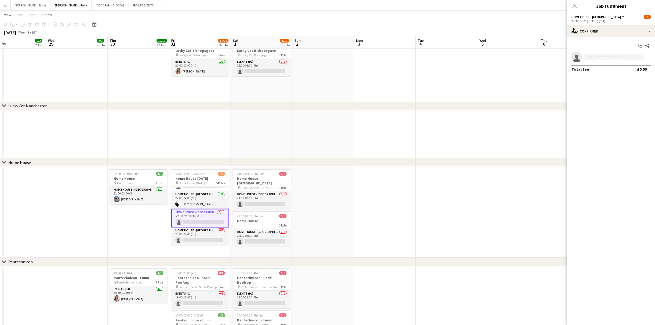
click at [593, 59] on input at bounding box center [614, 57] width 60 height 6
type input "*****"
click at [143, 236] on app-date-cell "22:00-03:00 (5h) (Fri) 1/1 Home House pin Home House 1 Role HOME HOUSE - [GEOGR…" at bounding box center [139, 212] width 62 height 91
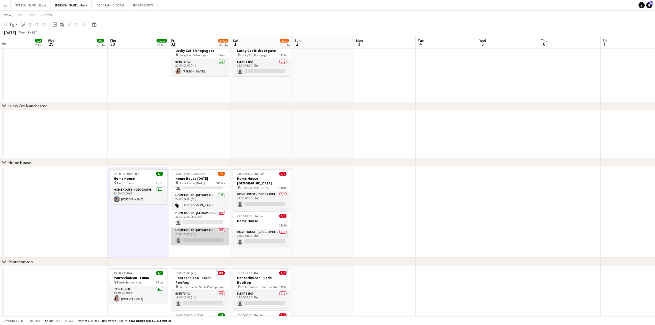
click at [186, 237] on app-card-role "HOME HOUSE - MARYLEBONE 0/1 23:00-02:00 (3h) single-neutral-actions" at bounding box center [200, 236] width 58 height 18
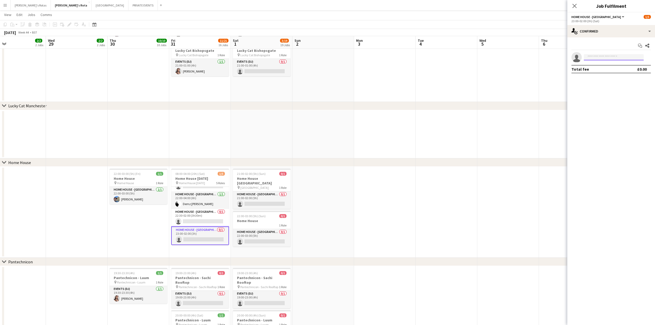
click at [602, 57] on input at bounding box center [614, 57] width 60 height 6
type input "****"
click at [599, 61] on div "[PERSON_NAME] Active [EMAIL_ADDRESS][DOMAIN_NAME] [PHONE_NUMBER]" at bounding box center [614, 69] width 60 height 17
click at [599, 64] on span "[PERSON_NAME]" at bounding box center [603, 65] width 30 height 4
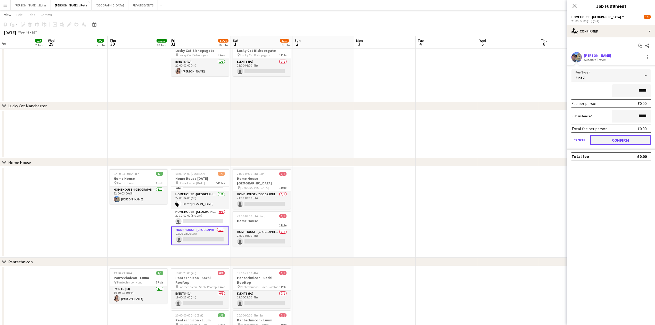
click at [622, 137] on button "Confirm" at bounding box center [620, 140] width 61 height 10
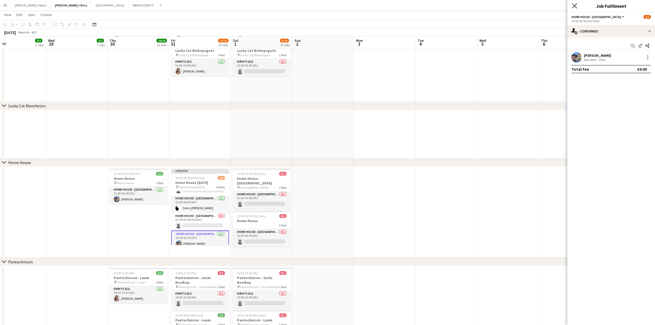
click at [574, 4] on icon "Close pop-in" at bounding box center [574, 5] width 5 height 5
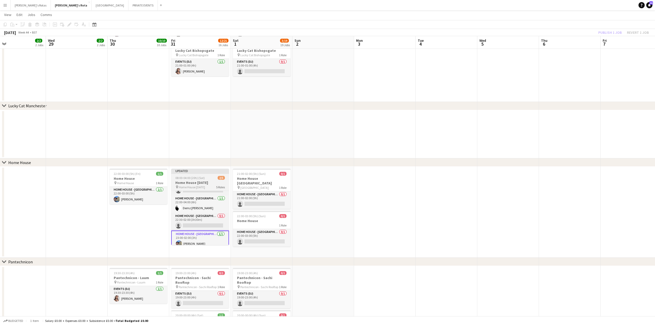
click at [210, 182] on h3 "Home House [DATE]" at bounding box center [200, 182] width 58 height 5
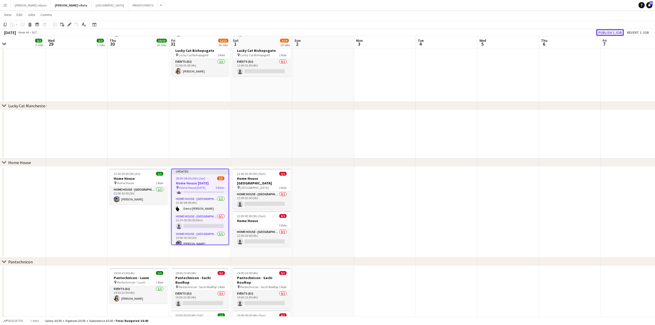
click at [609, 30] on button "Publish 1 job" at bounding box center [610, 32] width 28 height 7
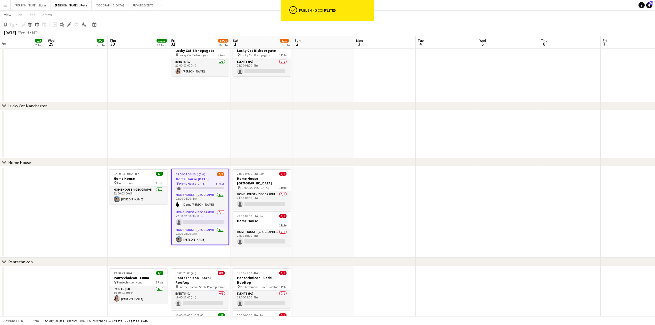
click at [116, 234] on app-date-cell "22:00-03:00 (5h) (Fri) 1/1 Home House pin Home House 1 Role HOME HOUSE - [GEOGR…" at bounding box center [139, 212] width 62 height 91
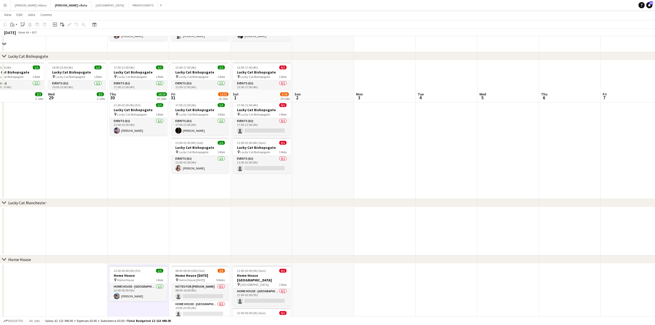
scroll to position [447, 0]
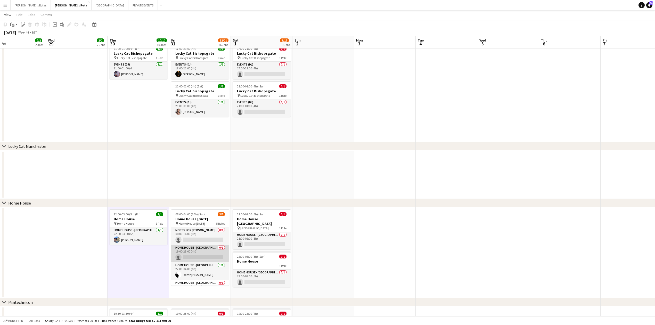
click at [192, 253] on app-card-role "HOME HOUSE - MARYLEBONE 0/1 19:00-23:00 (4h) single-neutral-actions" at bounding box center [200, 254] width 58 height 18
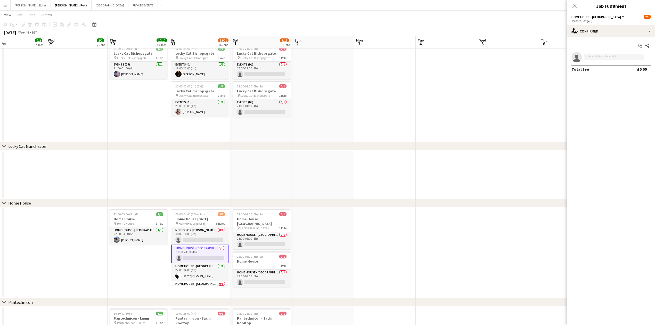
click at [598, 53] on app-invite-slot "single-neutral-actions" at bounding box center [611, 57] width 88 height 10
click at [601, 58] on input at bounding box center [614, 57] width 60 height 6
type input "*"
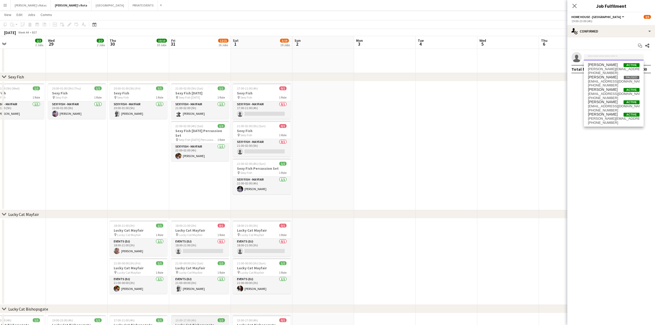
scroll to position [103, 0]
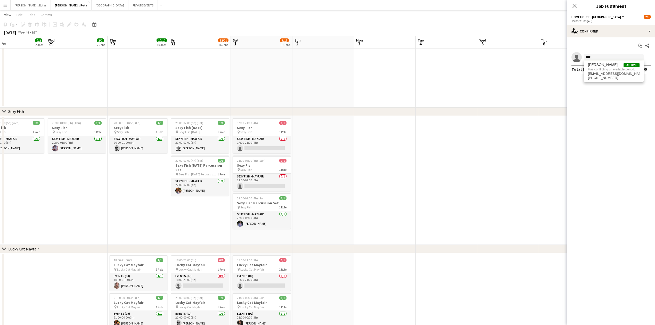
type input "****"
click at [410, 108] on div "chevron-right Sexy Fish" at bounding box center [327, 112] width 655 height 8
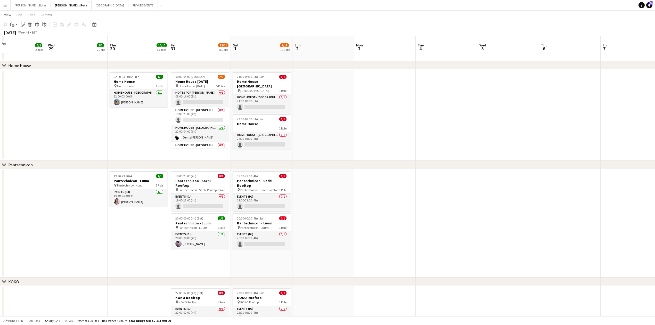
scroll to position [688, 0]
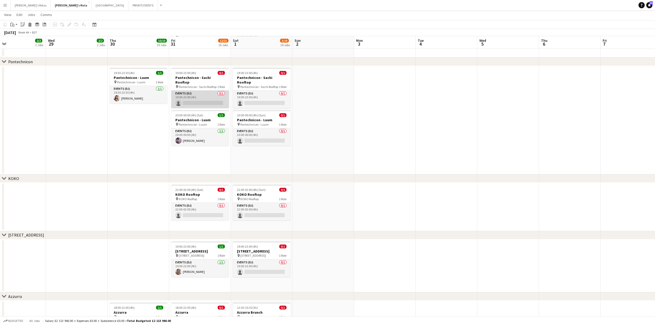
click at [189, 95] on app-card-role "Events (DJ) 0/1 19:00-23:00 (4h) single-neutral-actions" at bounding box center [200, 100] width 58 height 18
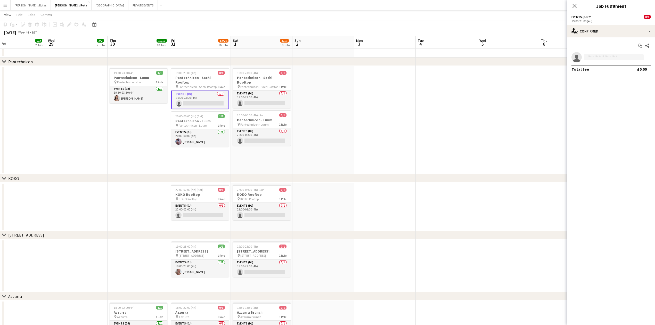
click at [606, 55] on input at bounding box center [614, 57] width 60 height 6
type input "****"
click at [600, 65] on span "Ayaan Belle Strain" at bounding box center [603, 65] width 30 height 4
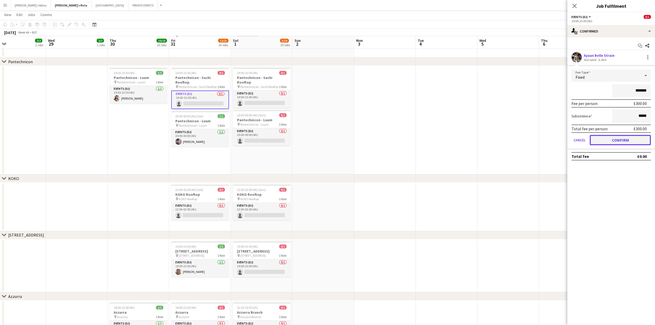
click at [613, 136] on button "Confirm" at bounding box center [620, 140] width 61 height 10
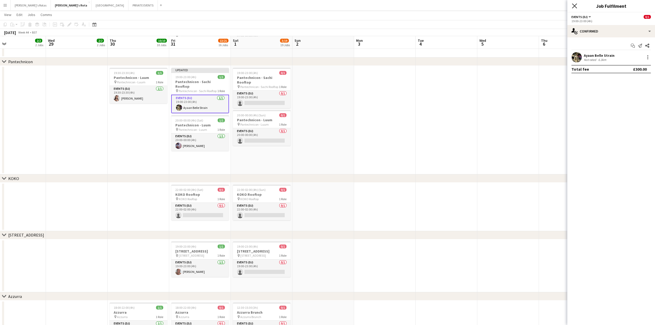
click at [575, 5] on icon "Close pop-in" at bounding box center [574, 5] width 5 height 5
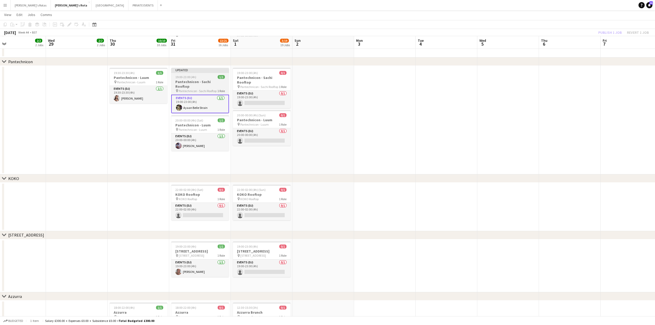
click at [198, 77] on div "19:00-23:00 (4h) 1/1" at bounding box center [200, 77] width 58 height 4
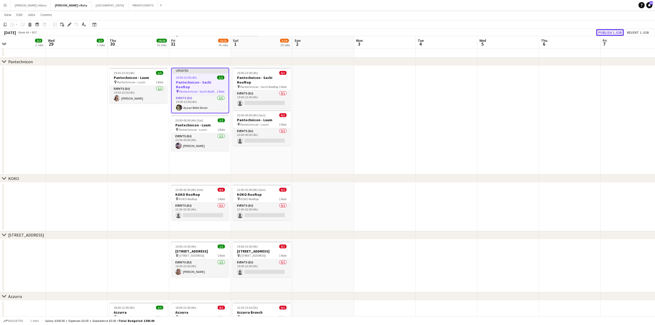
click at [607, 30] on button "Publish 1 job" at bounding box center [610, 32] width 28 height 7
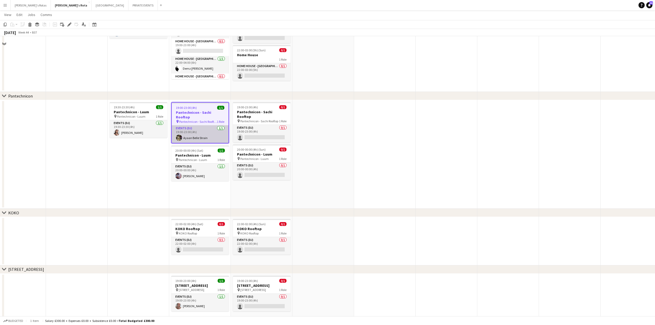
scroll to position [550, 0]
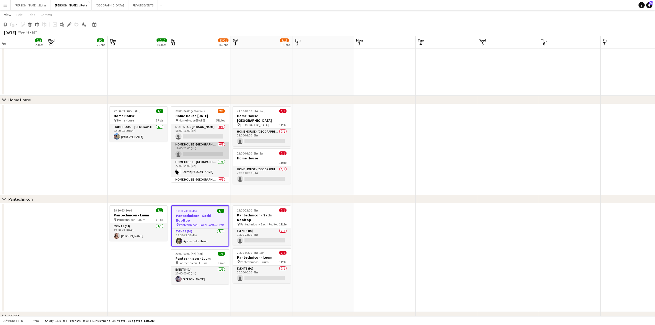
click at [190, 148] on app-card-role "HOME HOUSE - MARYLEBONE 0/1 19:00-23:00 (4h) single-neutral-actions" at bounding box center [200, 151] width 58 height 18
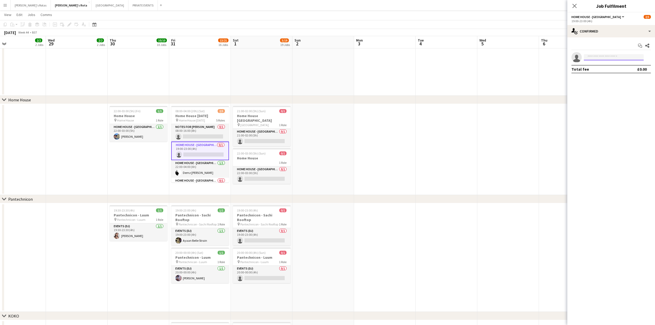
click at [607, 55] on input at bounding box center [614, 57] width 60 height 6
type input "****"
click at [154, 164] on app-date-cell "22:00-03:00 (5h) (Fri) 1/1 Home House pin Home House 1 Role HOME HOUSE - [GEOGR…" at bounding box center [139, 149] width 62 height 91
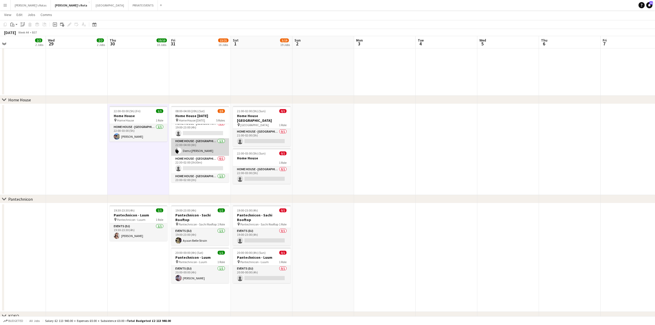
scroll to position [30, 0]
drag, startPoint x: 82, startPoint y: 163, endPoint x: 501, endPoint y: 158, distance: 419.4
click at [493, 163] on app-calendar-viewport "Sat 25 10/18 18 Jobs Sun 26 4/4 4 Jobs Mon 27 1/2 2 Jobs Tue 28 2/2 2 Jobs Wed …" at bounding box center [327, 293] width 655 height 1646
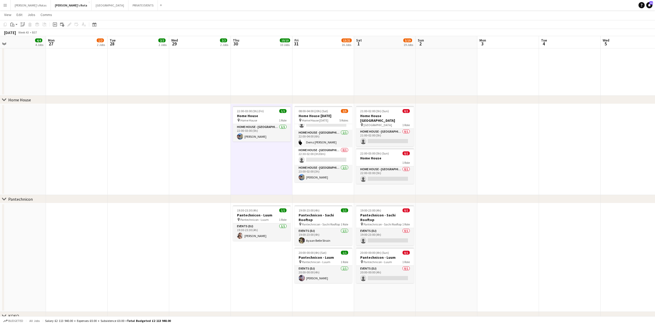
scroll to position [0, 123]
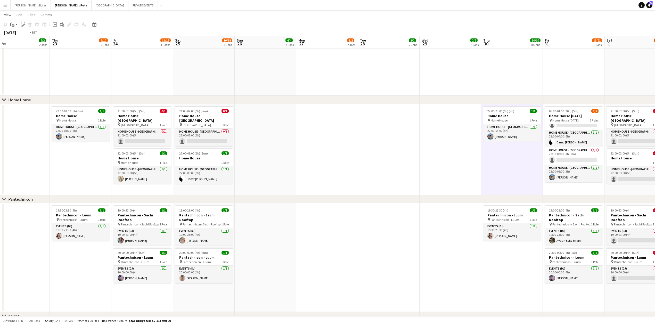
drag, startPoint x: 320, startPoint y: 148, endPoint x: 401, endPoint y: 160, distance: 81.4
click at [604, 141] on app-calendar-viewport "Tue 21 1/2 2 Jobs Wed 22 2/2 2 Jobs Thu 23 9/10 10 Jobs Fri 24 11/17 17 Jobs Sa…" at bounding box center [327, 293] width 655 height 1646
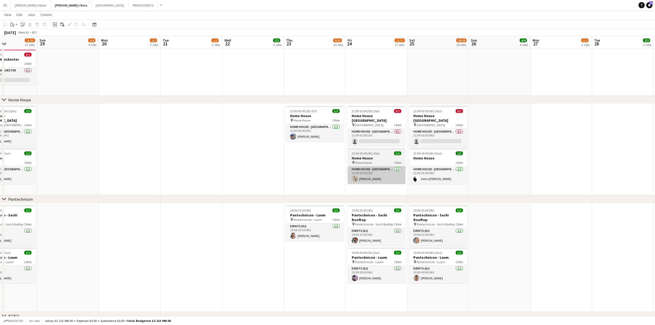
drag, startPoint x: 214, startPoint y: 203, endPoint x: 395, endPoint y: 177, distance: 183.4
click at [489, 175] on div "chevron-right [PERSON_NAME]'s chevron-right Sexy Fish chevron-right Lucky Cat M…" at bounding box center [327, 293] width 655 height 1646
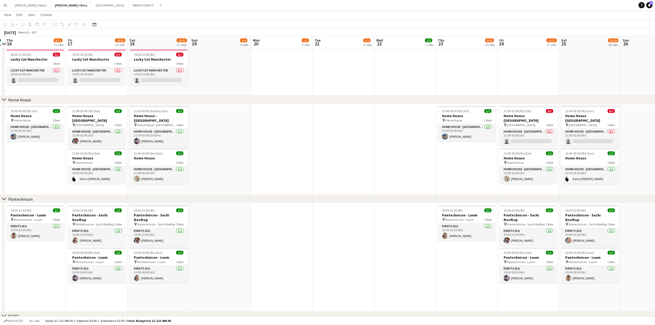
drag, startPoint x: 201, startPoint y: 242, endPoint x: 460, endPoint y: 201, distance: 262.6
click at [460, 201] on div "chevron-right [PERSON_NAME]'s chevron-right Sexy Fish chevron-right Lucky Cat M…" at bounding box center [327, 293] width 655 height 1646
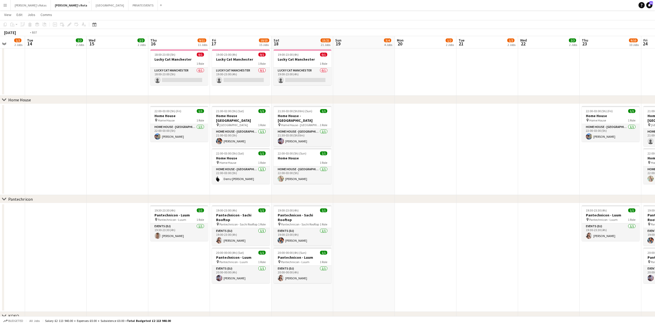
scroll to position [0, 0]
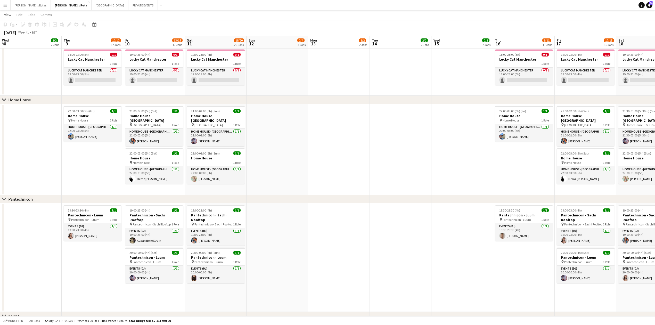
drag, startPoint x: 129, startPoint y: 210, endPoint x: 660, endPoint y: 175, distance: 531.7
click at [655, 175] on html "Menu Boards Boards Boards All jobs Status Workforce Workforce My Workforce Recr…" at bounding box center [327, 287] width 655 height 1675
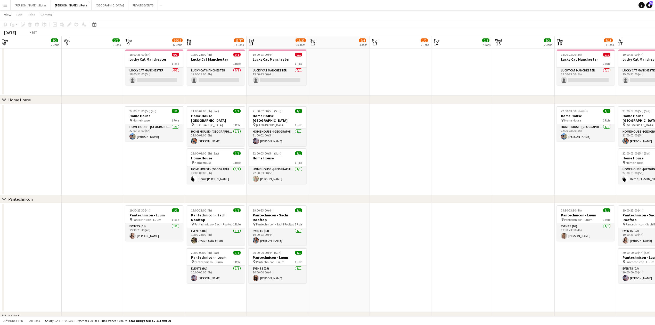
drag, startPoint x: 331, startPoint y: 212, endPoint x: 660, endPoint y: 170, distance: 331.8
click at [655, 170] on html "Menu Boards Boards Boards All jobs Status Workforce Workforce My Workforce Recr…" at bounding box center [327, 287] width 655 height 1675
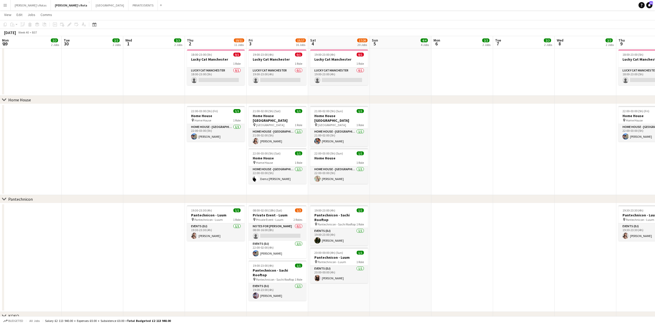
drag, startPoint x: 598, startPoint y: 193, endPoint x: 631, endPoint y: 172, distance: 39.3
click at [655, 169] on html "Menu Boards Boards Boards All jobs Status Workforce Workforce My Workforce Recr…" at bounding box center [327, 287] width 655 height 1675
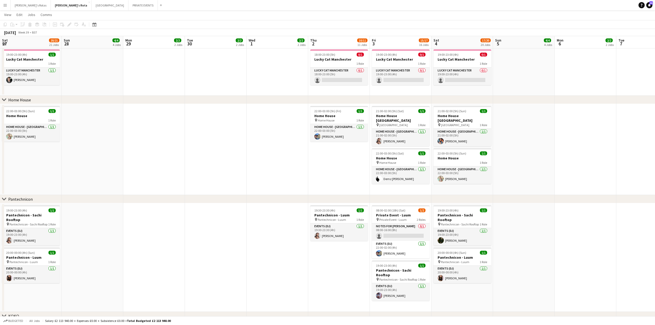
scroll to position [0, 139]
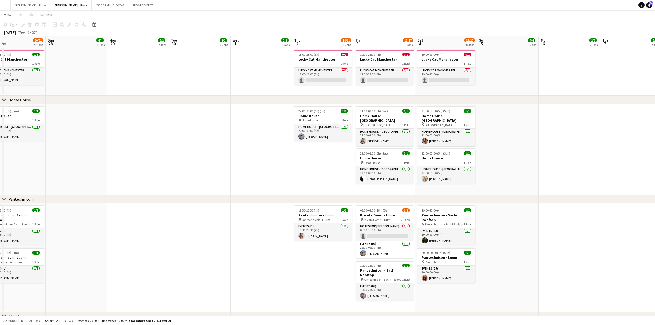
drag, startPoint x: 42, startPoint y: 256, endPoint x: 149, endPoint y: 251, distance: 107.7
click at [149, 251] on app-calendar-viewport "Thu 25 15/18 14 Jobs Fri 26 15/16 16 Jobs Sat 27 20/21 21 Jobs Sun 28 4/4 4 Job…" at bounding box center [327, 293] width 655 height 1646
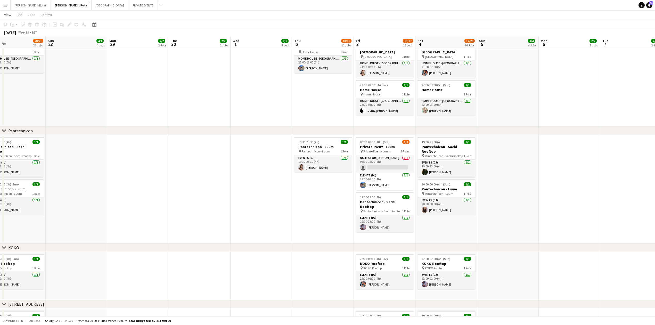
scroll to position [619, 0]
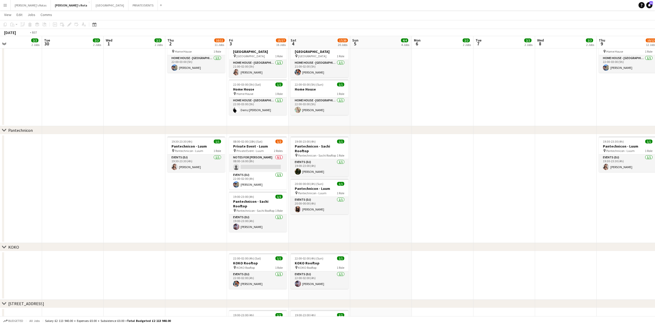
drag, startPoint x: 312, startPoint y: 203, endPoint x: 4, endPoint y: 193, distance: 308.4
click at [0, 193] on app-calendar-viewport "Fri 26 15/16 16 Jobs Sat 27 20/21 21 Jobs Sun 28 4/4 4 Jobs Mon 29 2/2 2 Jobs T…" at bounding box center [327, 224] width 655 height 1646
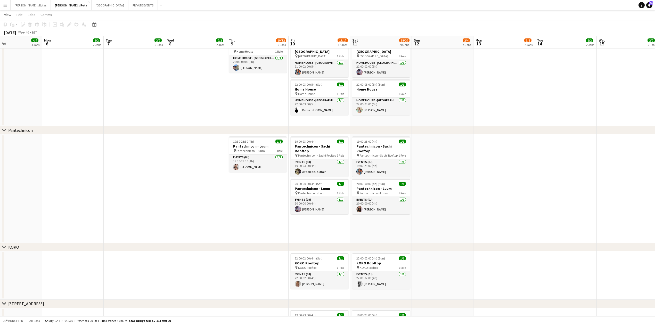
scroll to position [0, 207]
drag, startPoint x: 408, startPoint y: 197, endPoint x: 221, endPoint y: 197, distance: 187.0
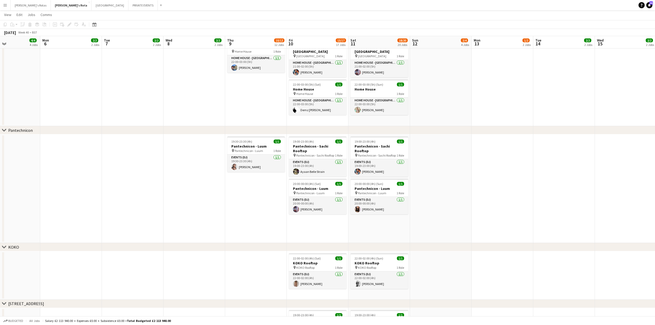
click at [221, 197] on app-calendar-viewport "Thu 2 10/11 11 Jobs Fri 3 15/17 16 Jobs Sat 4 17/20 20 Jobs Sun 5 4/4 4 Jobs Mo…" at bounding box center [327, 224] width 655 height 1646
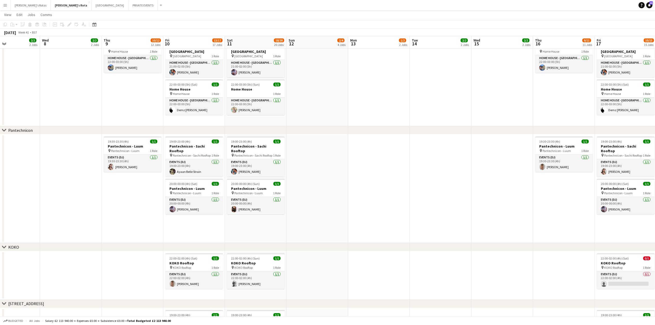
drag, startPoint x: 251, startPoint y: 202, endPoint x: 0, endPoint y: 211, distance: 251.4
click at [0, 211] on app-calendar-viewport "Sat 4 17/20 20 Jobs Sun 5 4/4 4 Jobs Mon 6 2/2 2 Jobs Tue 7 2/2 2 Jobs Wed 8 2/…" at bounding box center [327, 224] width 655 height 1646
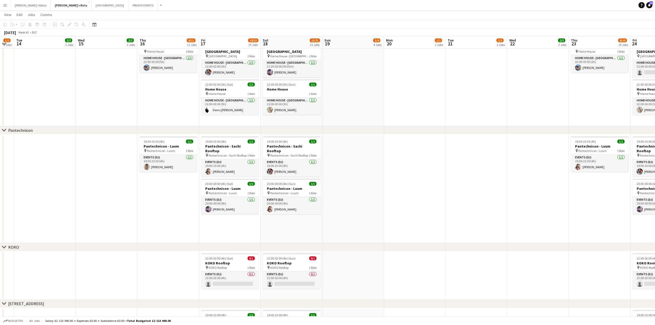
drag, startPoint x: 392, startPoint y: 204, endPoint x: 128, endPoint y: 206, distance: 263.1
click at [125, 206] on app-calendar-viewport "Sat 11 18/20 20 Jobs Sun 12 2/4 4 Jobs Mon 13 1/2 2 Jobs Tue 14 2/2 2 Jobs Wed …" at bounding box center [327, 224] width 655 height 1646
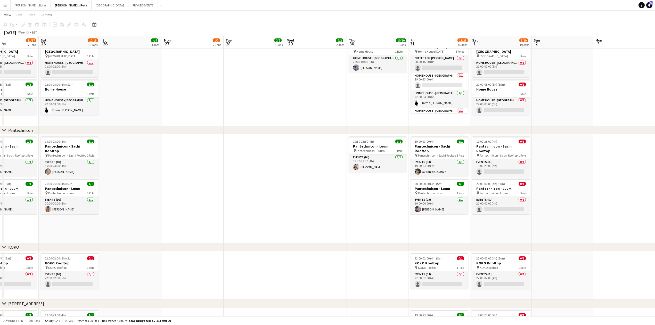
scroll to position [0, 175]
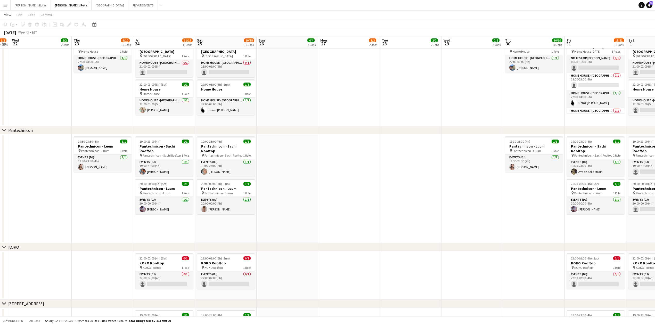
drag, startPoint x: 485, startPoint y: 178, endPoint x: 1, endPoint y: 185, distance: 484.2
click at [1, 185] on app-calendar-viewport "Sun 19 3/4 4 Jobs Mon 20 1/2 2 Jobs Tue 21 1/2 2 Jobs Wed 22 2/2 2 Jobs Thu 23 …" at bounding box center [327, 224] width 655 height 1646
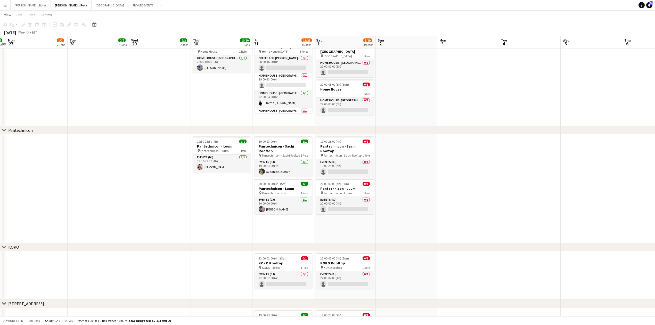
scroll to position [0, 188]
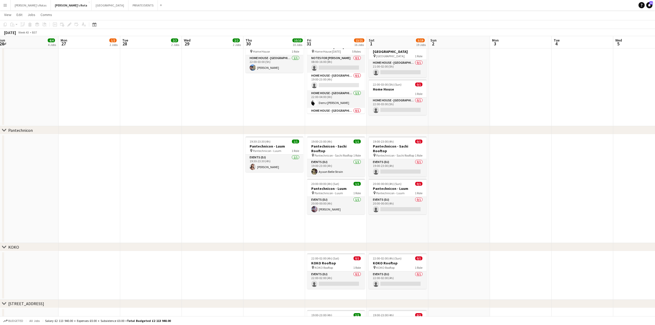
drag, startPoint x: 410, startPoint y: 176, endPoint x: 150, endPoint y: 179, distance: 259.7
click at [150, 179] on app-calendar-viewport "Thu 23 9/10 10 Jobs Fri 24 11/17 17 Jobs Sat 25 10/18 18 Jobs Sun 26 4/4 4 Jobs…" at bounding box center [327, 224] width 655 height 1646
